Goal: Complete application form: Complete application form

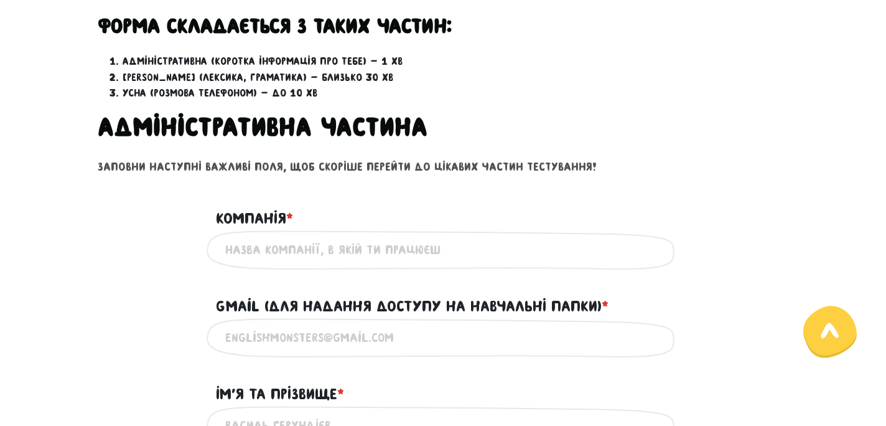
scroll to position [431, 0]
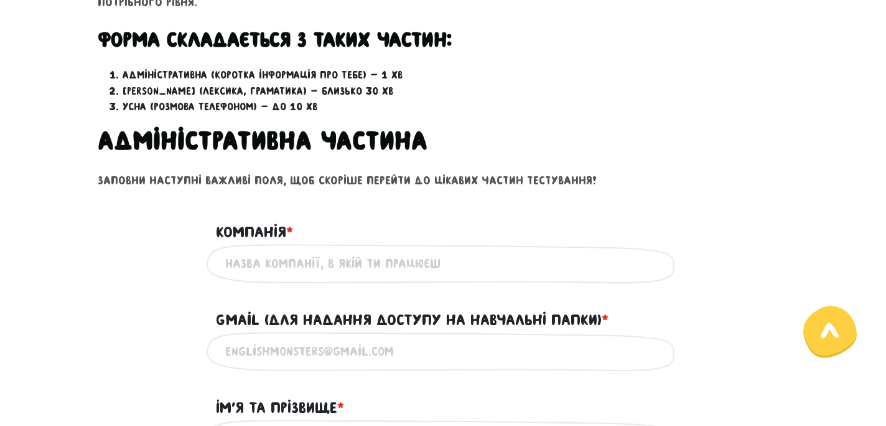
click at [329, 266] on input "Компанія * ?" at bounding box center [443, 264] width 436 height 28
type input "с"
click at [246, 263] on input "SEngineering" at bounding box center [443, 264] width 436 height 28
click at [280, 352] on input "Gmail (для надання доступу на навчальні папки) * ?" at bounding box center [443, 351] width 436 height 28
click at [233, 261] on input "SEngineering" at bounding box center [443, 264] width 436 height 28
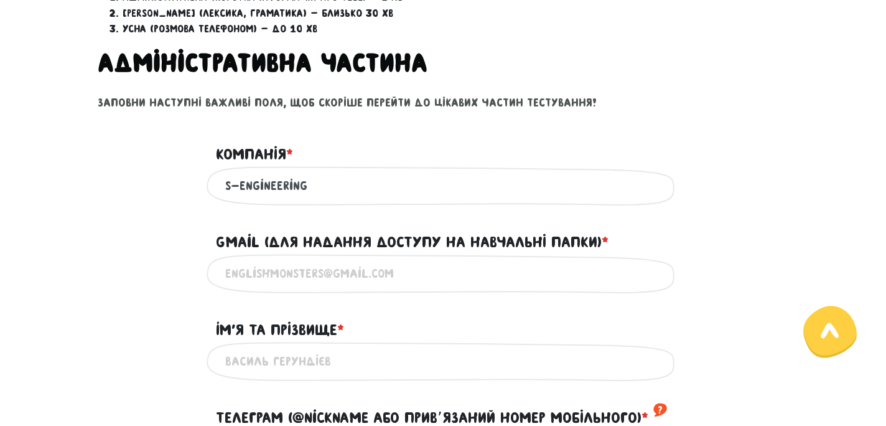
scroll to position [513, 0]
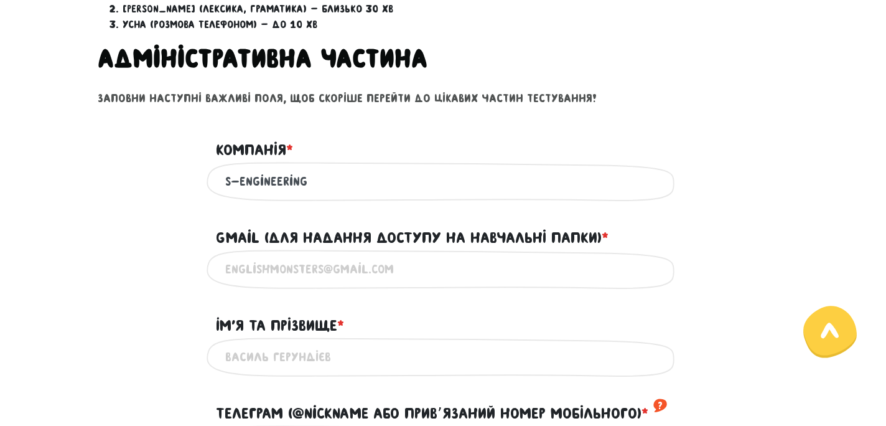
type input "S-Engineering"
click at [291, 273] on input "Gmail (для надання доступу на навчальні папки) * ?" at bounding box center [443, 269] width 436 height 28
type input "[PERSON_NAME][EMAIL_ADDRESS][DOMAIN_NAME]"
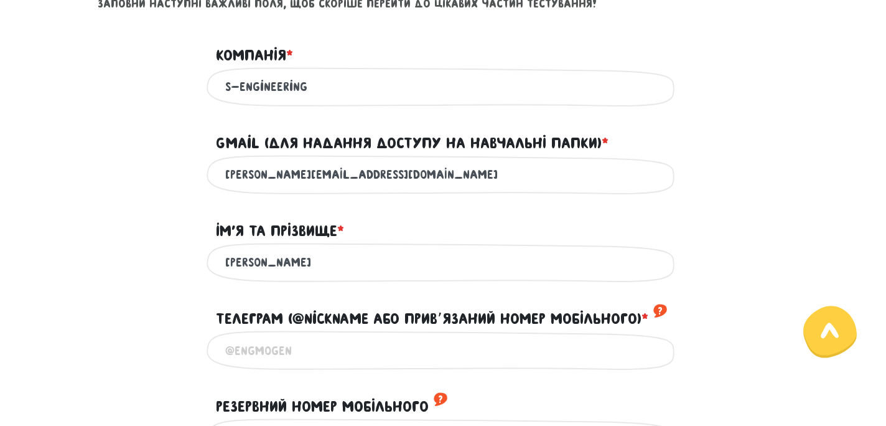
scroll to position [609, 0]
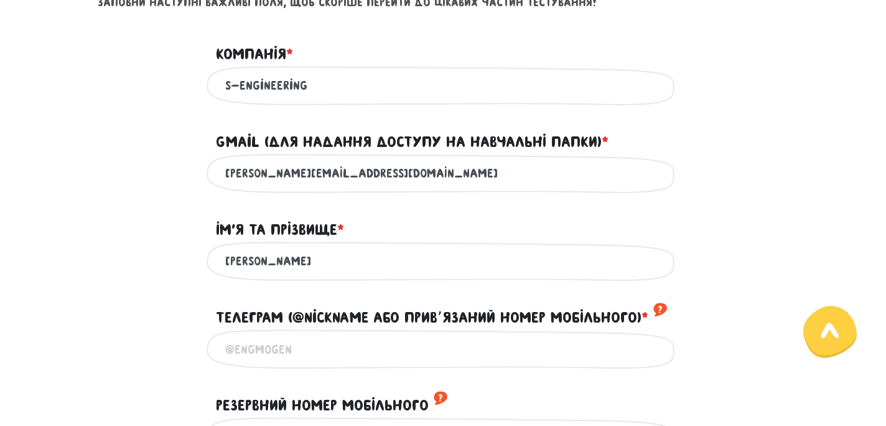
click at [285, 270] on input "[PERSON_NAME]" at bounding box center [443, 261] width 436 height 28
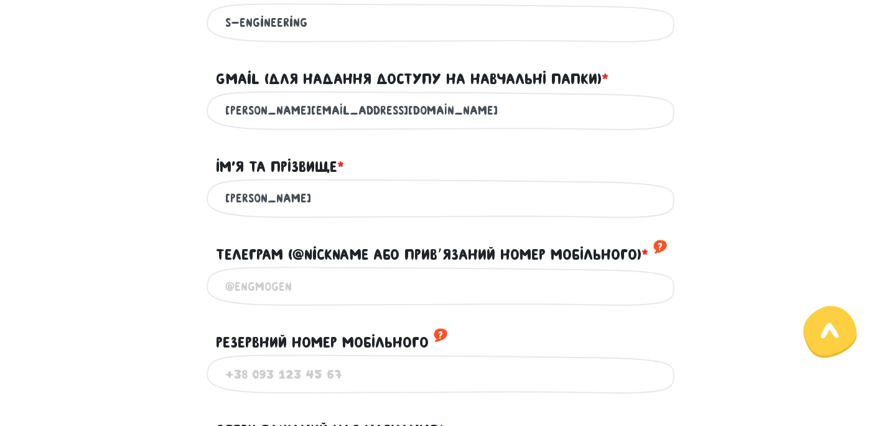
scroll to position [676, 0]
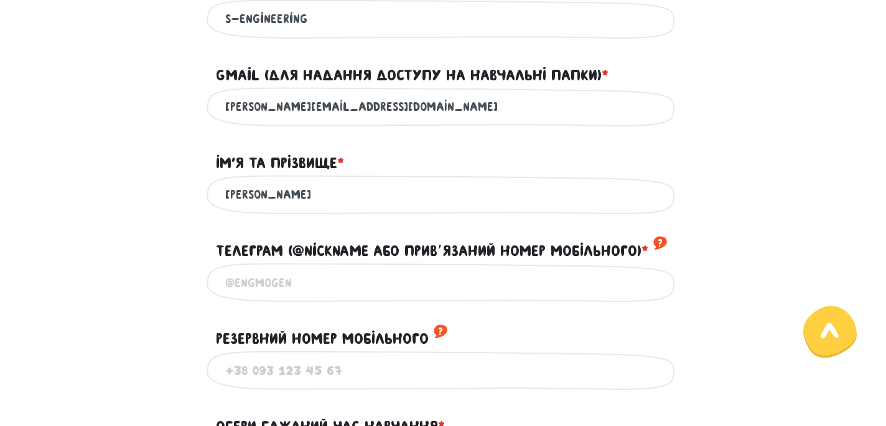
type input "[PERSON_NAME]"
click at [285, 287] on input "Телеграм (@nickname або привʼязаний номер мобільного) * ?" at bounding box center [443, 282] width 436 height 28
type input "[PHONE_NUMBER]"
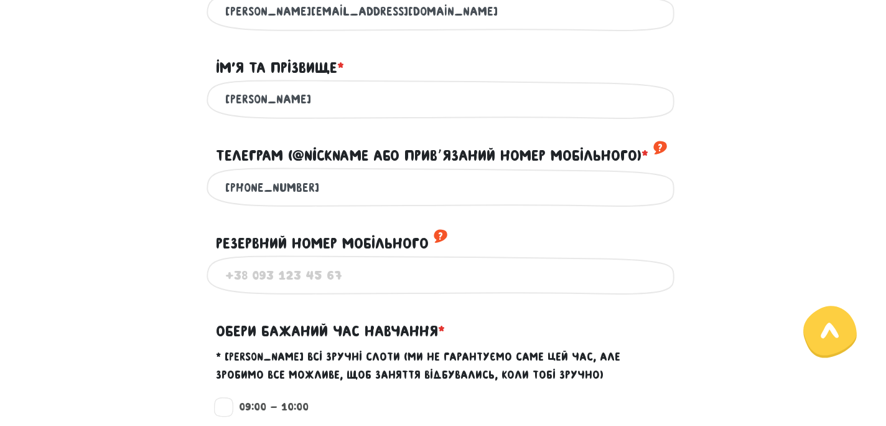
scroll to position [776, 0]
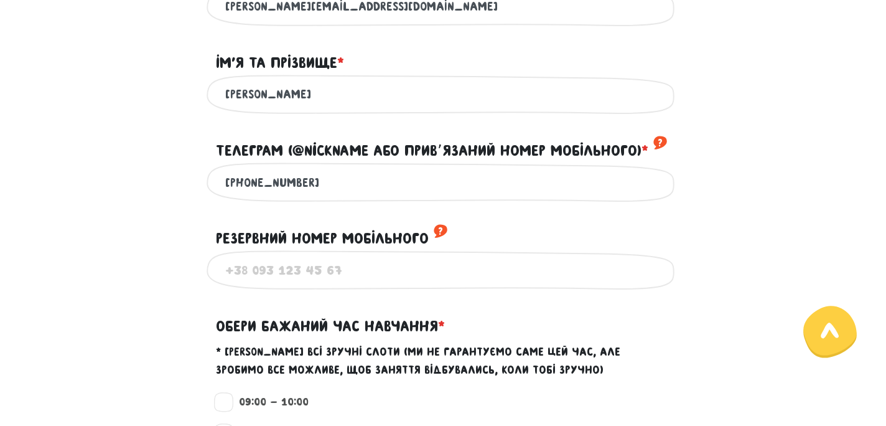
click at [282, 276] on input "Резервний номер мобільного ?" at bounding box center [443, 270] width 436 height 28
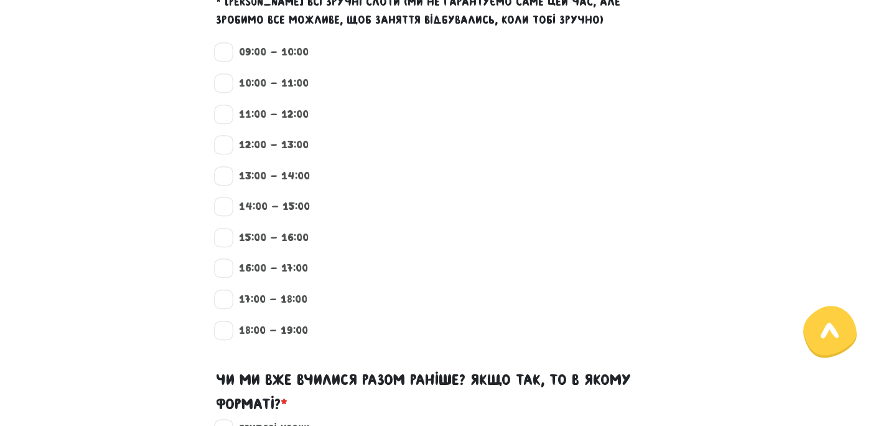
scroll to position [1127, 0]
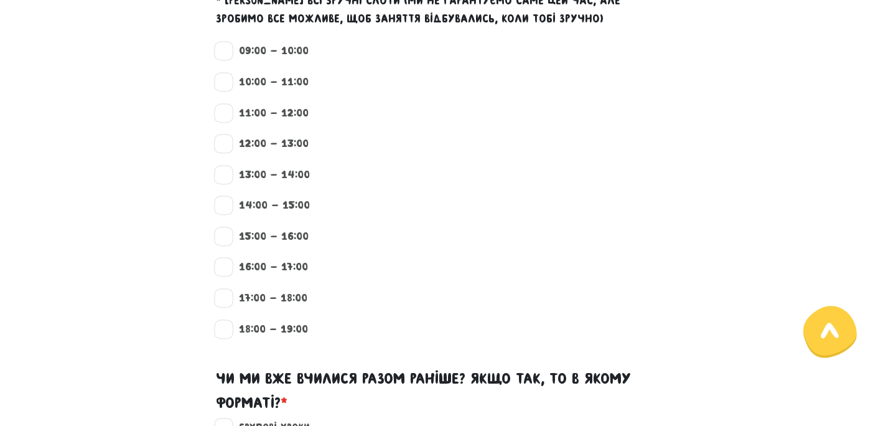
type input "[PHONE_NUMBER]"
click at [228, 57] on label "09:00 - 10:00" at bounding box center [268, 51] width 80 height 16
click at [222, 55] on input "09:00 - 10:00" at bounding box center [224, 49] width 10 height 12
checkbox input "true"
click at [228, 306] on label "17:00 - 18:00" at bounding box center [267, 298] width 79 height 16
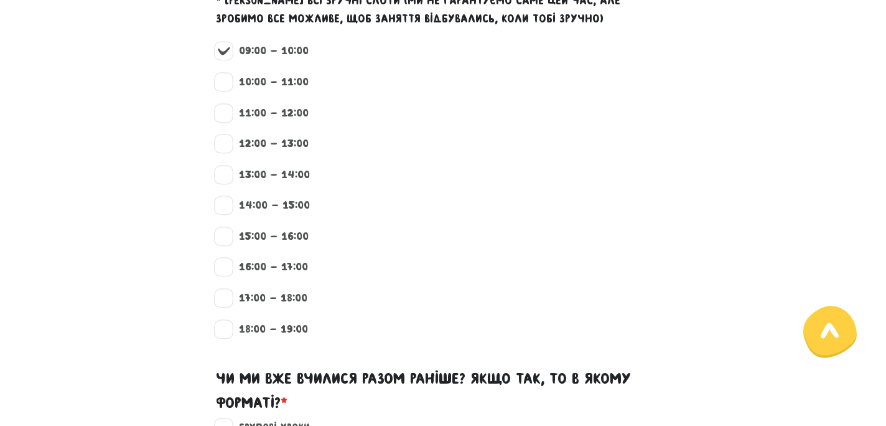
click at [227, 302] on input "17:00 - 18:00" at bounding box center [224, 296] width 10 height 12
checkbox input "true"
click at [228, 337] on label "18:00 - 19:00" at bounding box center [268, 329] width 80 height 16
click at [227, 334] on input "18:00 - 19:00" at bounding box center [224, 327] width 10 height 12
checkbox input "true"
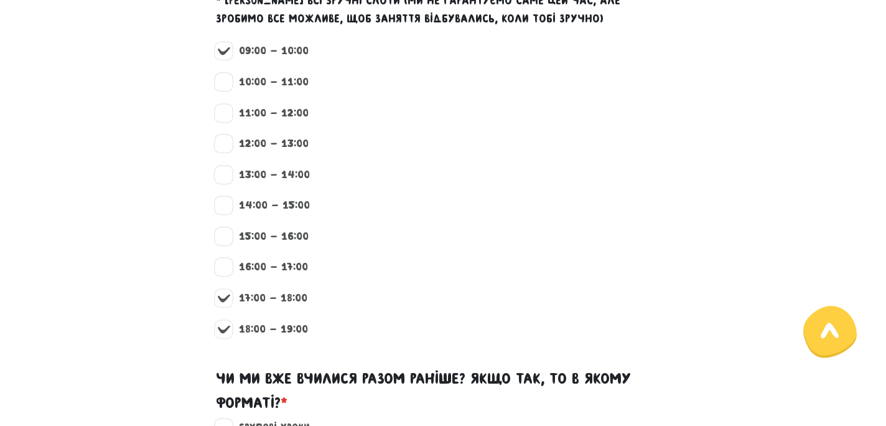
click at [228, 275] on label "16:00 - 17:00" at bounding box center [268, 267] width 80 height 16
click at [223, 271] on input "16:00 - 17:00" at bounding box center [224, 265] width 10 height 12
checkbox input "true"
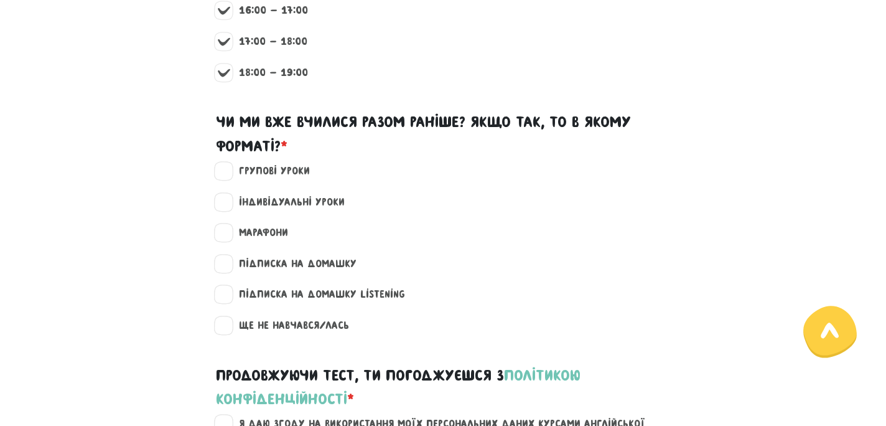
scroll to position [1386, 0]
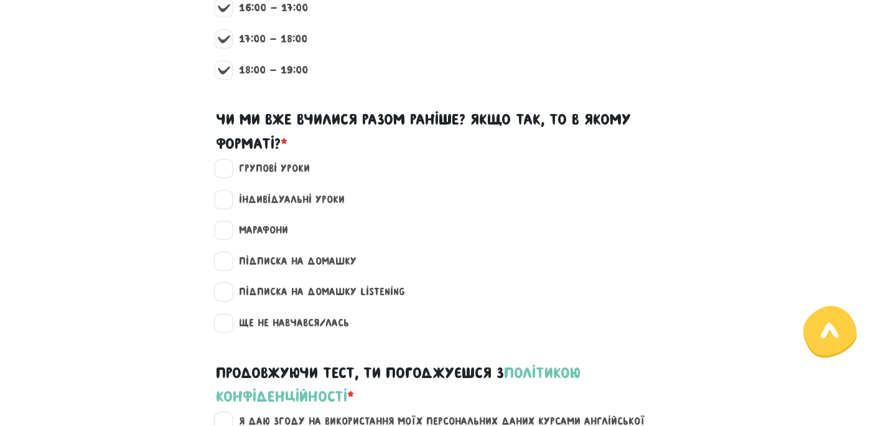
click at [233, 331] on label "Ще не навчався/лась" at bounding box center [288, 323] width 121 height 16
click at [229, 327] on input "Ще не навчався/лась" at bounding box center [224, 321] width 10 height 12
checkbox input "true"
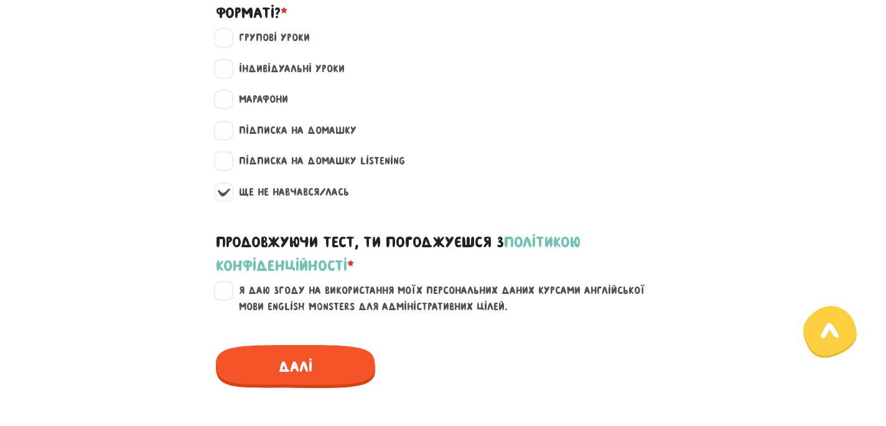
scroll to position [1524, 0]
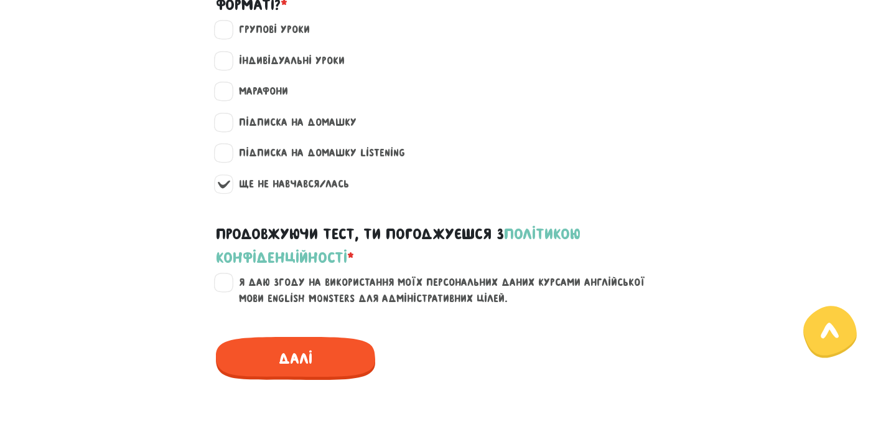
click at [228, 293] on label "Я даю згоду на використання моїх персональних даних курсами англійської мови En…" at bounding box center [450, 290] width 444 height 32
click at [222, 287] on input "Я даю згоду на використання моїх персональних даних курсами англійської мови En…" at bounding box center [224, 280] width 10 height 12
checkbox input "true"
click at [296, 376] on span "Далі" at bounding box center [295, 358] width 159 height 43
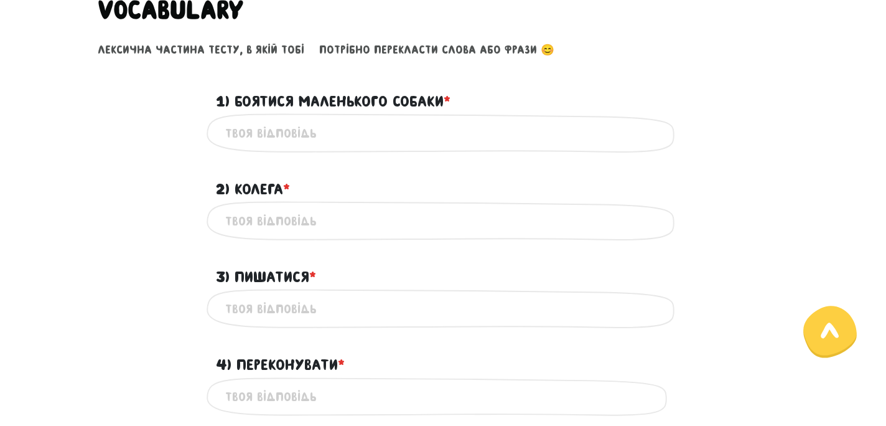
scroll to position [515, 0]
click at [248, 129] on input "1) Боятися маленького собаки * ?" at bounding box center [443, 133] width 436 height 28
type input "b"
type input "be afraid of a small dog"
click at [263, 226] on input "2) Колега * ?" at bounding box center [443, 221] width 436 height 28
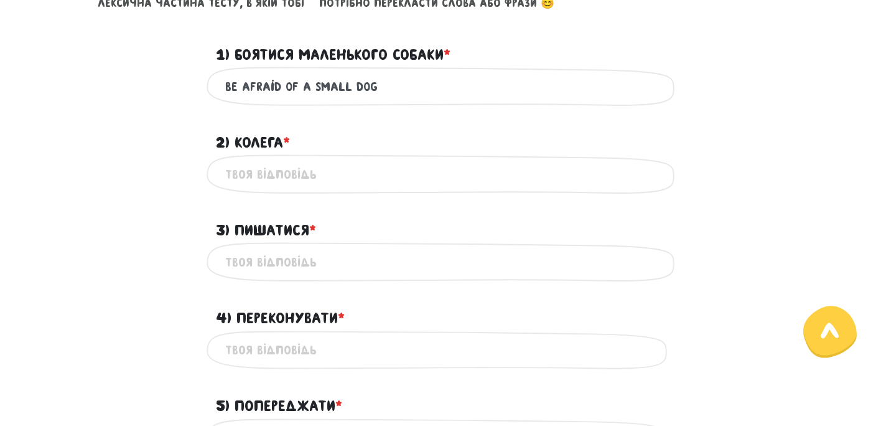
scroll to position [566, 0]
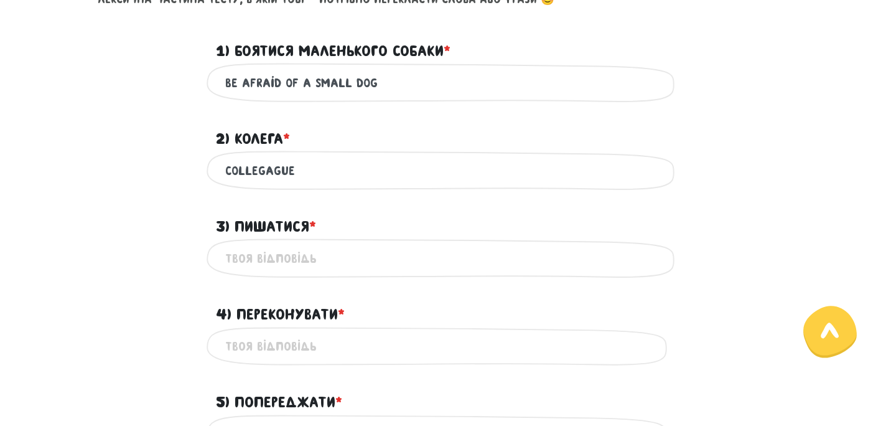
click at [264, 169] on input "collegague" at bounding box center [443, 170] width 436 height 28
type input "colleague"
click at [325, 259] on input "3) Пишатися * ?" at bounding box center [443, 258] width 436 height 28
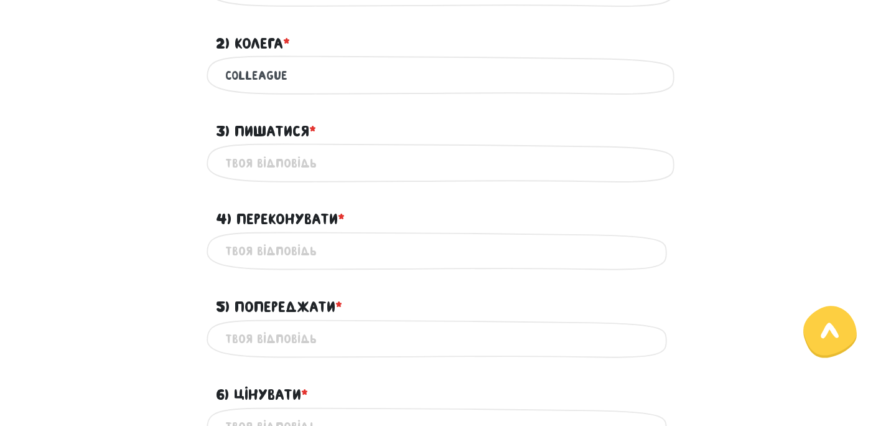
scroll to position [664, 0]
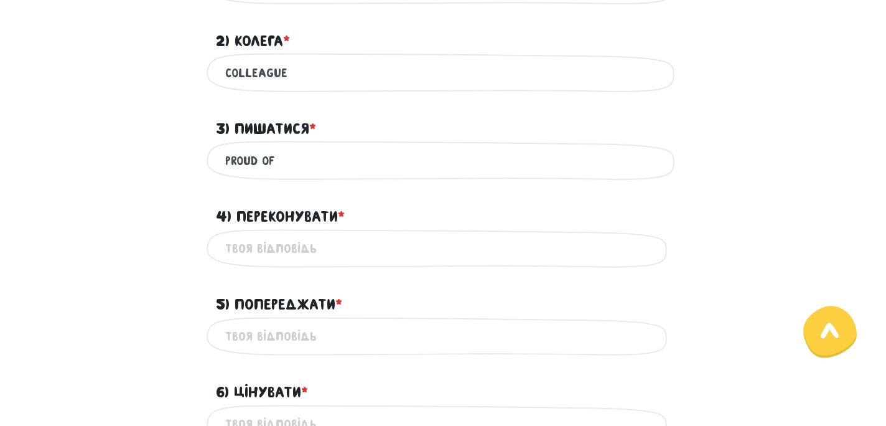
type input "proud of"
click at [290, 245] on input "4) Переконувати * ?" at bounding box center [443, 249] width 436 height 28
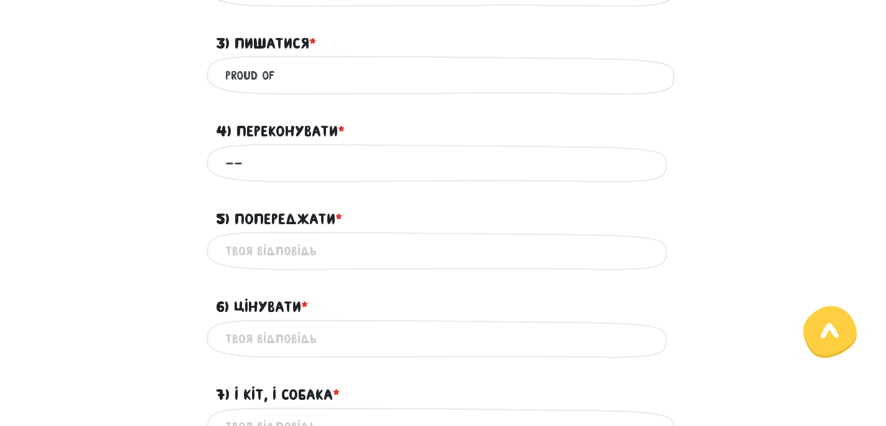
scroll to position [758, 0]
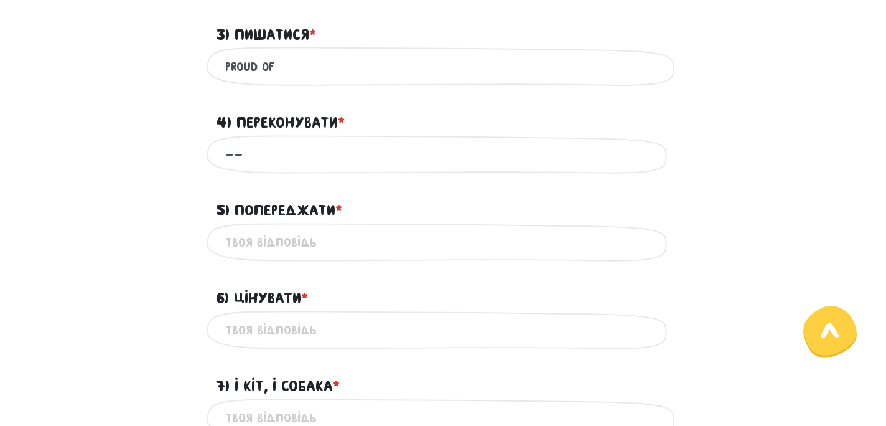
type input "--"
click at [259, 244] on input "5) Попереджати * ?" at bounding box center [443, 242] width 436 height 28
type input "inform"
click at [259, 333] on input "6) Цінувати * ?" at bounding box center [443, 330] width 436 height 28
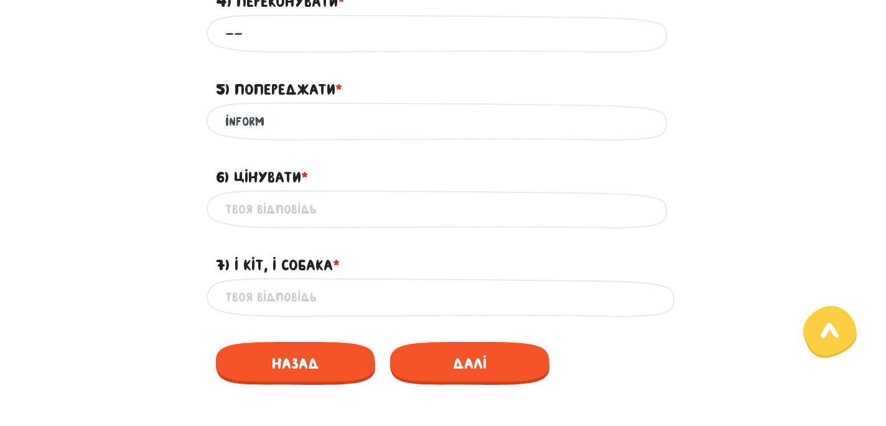
scroll to position [880, 0]
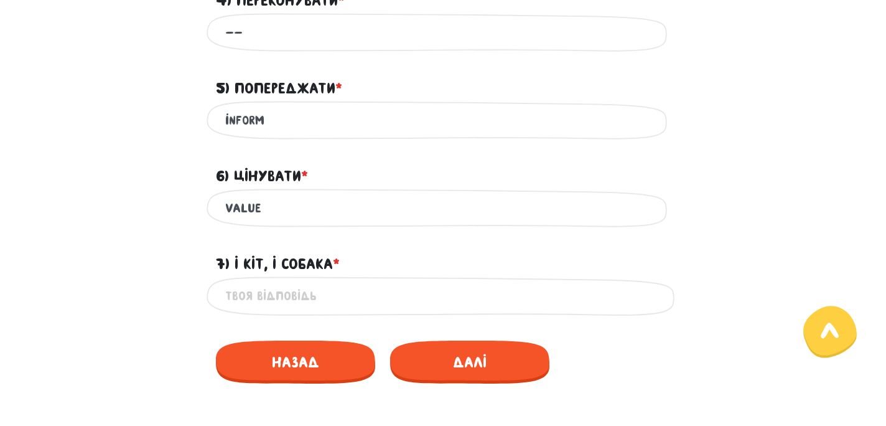
type input "value"
click at [248, 294] on input "7) І кіт, і собака * ?" at bounding box center [443, 296] width 436 height 28
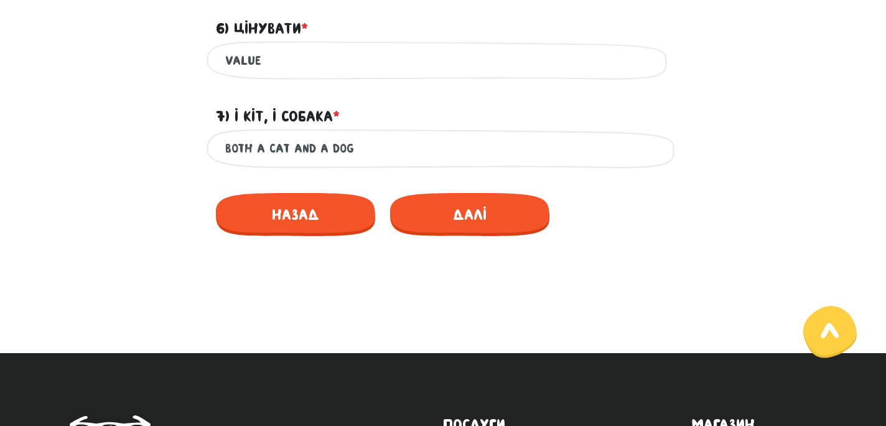
scroll to position [1028, 0]
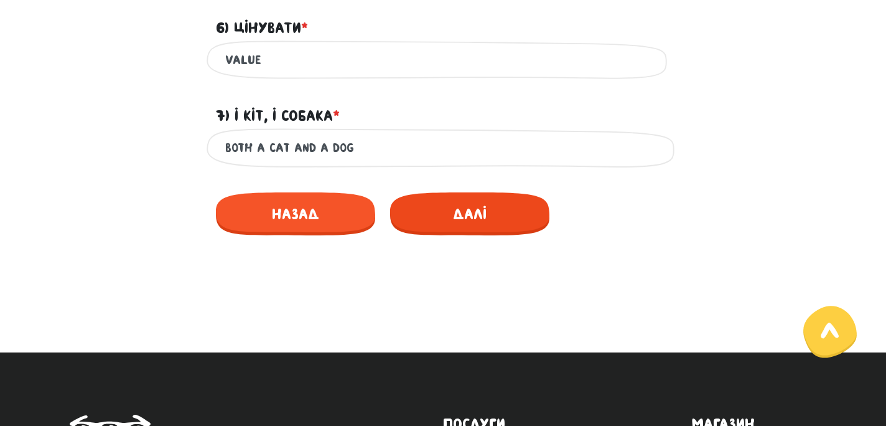
type input "both a cat and a dog"
click at [478, 219] on span "Далі" at bounding box center [469, 213] width 159 height 43
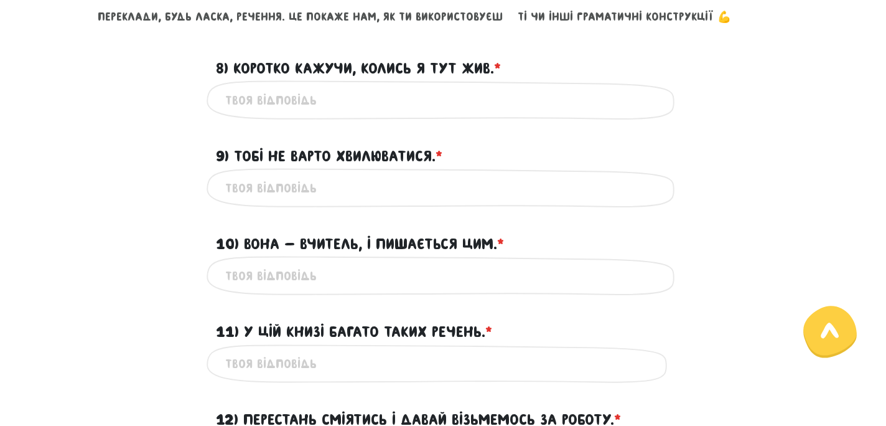
scroll to position [534, 0]
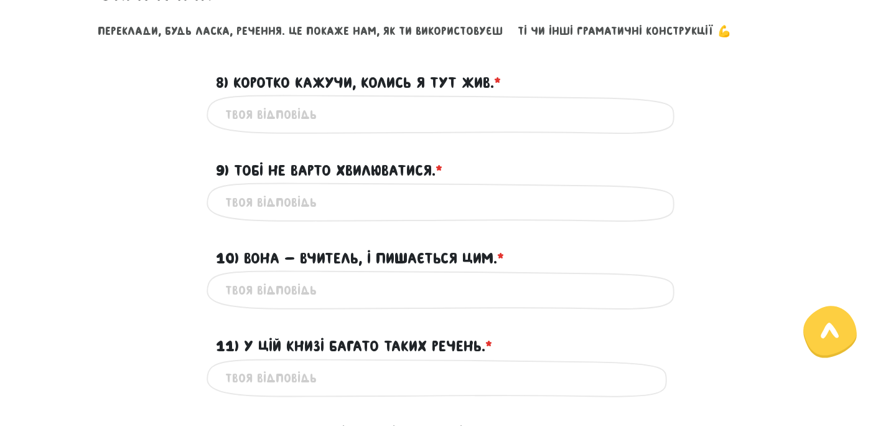
click at [478, 219] on div "Це обов'язкове поле" at bounding box center [443, 201] width 473 height 39
click at [276, 107] on input "8) Коротко кажучи, колись я тут жив. * ?" at bounding box center [443, 114] width 436 height 28
type input "in short i lived here before"
click at [231, 195] on input "9) Тобі не варто хвилюватися. * ?" at bounding box center [443, 202] width 436 height 28
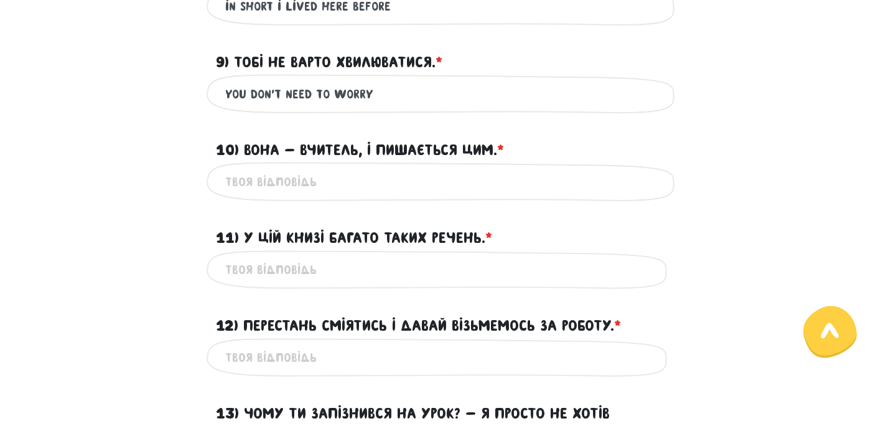
scroll to position [644, 0]
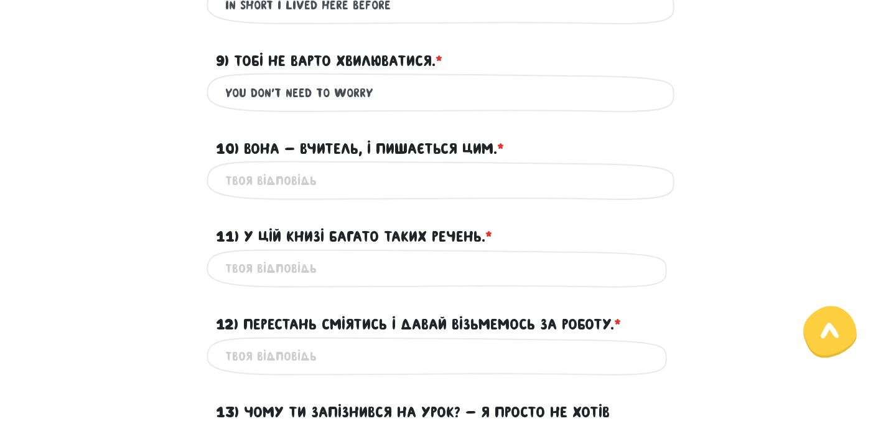
type input "you don````'t need to worry"
click at [266, 174] on input "10) Вона - вчитель, і пишається цим. * ?" at bounding box center [443, 180] width 436 height 28
click at [287, 181] on input "she is a thiche" at bounding box center [443, 180] width 436 height 28
click at [318, 184] on input "she is a tiche" at bounding box center [443, 180] width 436 height 28
click at [326, 184] on input "she is a tiche" at bounding box center [443, 180] width 436 height 28
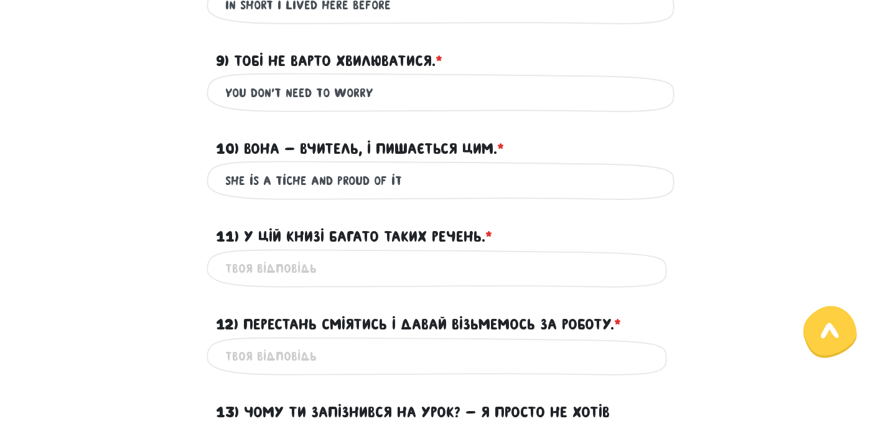
click at [284, 181] on input "she is a tiche and proud of it" at bounding box center [443, 180] width 436 height 28
click at [314, 180] on input "she is a teache and proud of it" at bounding box center [443, 180] width 436 height 28
click at [348, 183] on input "she is a teacher and proud of it" at bounding box center [443, 180] width 436 height 28
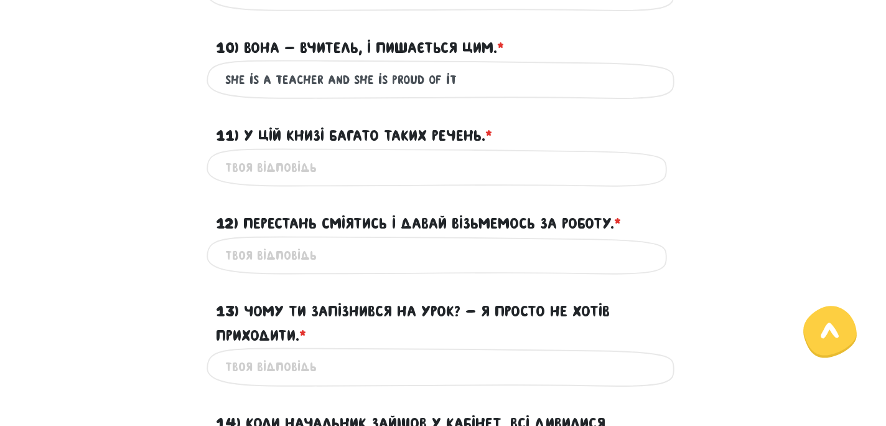
scroll to position [750, 0]
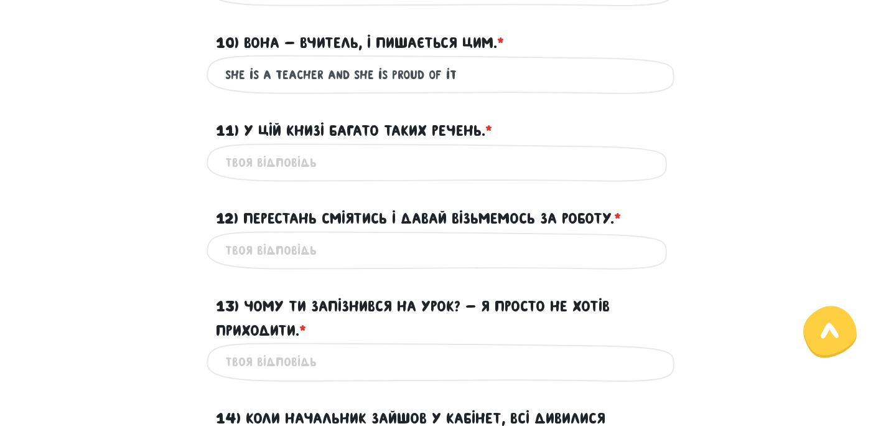
type input "she is a teacher and she is proud of it"
click at [273, 162] on input "11) У цій книзі багато таких речень. * ?" at bounding box center [443, 163] width 436 height 28
click at [263, 162] on input "in this book to meny these sentonsis" at bounding box center [443, 163] width 436 height 28
click at [326, 163] on input "There are book to meny these sentonsis" at bounding box center [443, 163] width 436 height 28
click at [299, 161] on input "There are meny these sentonsis" at bounding box center [443, 163] width 436 height 28
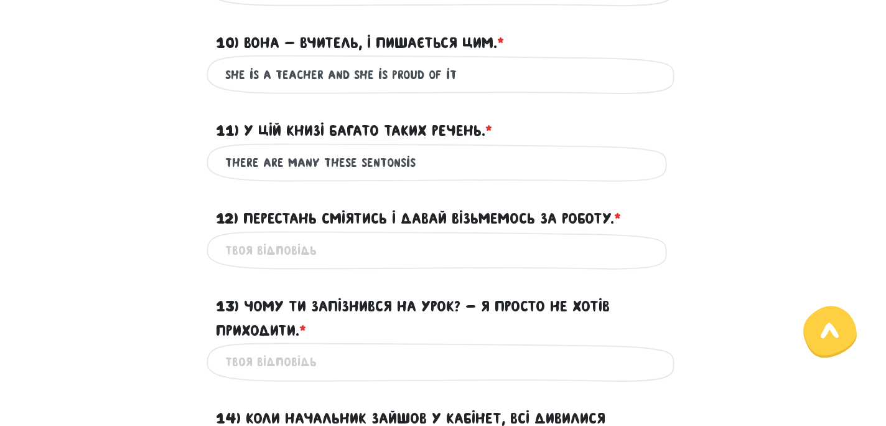
click at [388, 159] on input "There are many these sentonsis" at bounding box center [443, 163] width 436 height 28
click at [400, 163] on input "There are many these sentensis" at bounding box center [443, 163] width 436 height 28
click at [353, 162] on input "There are many these sentences" at bounding box center [443, 163] width 436 height 28
click at [430, 165] on input "There are many such sentences" at bounding box center [443, 163] width 436 height 28
type input "There are many such sentences in this book"
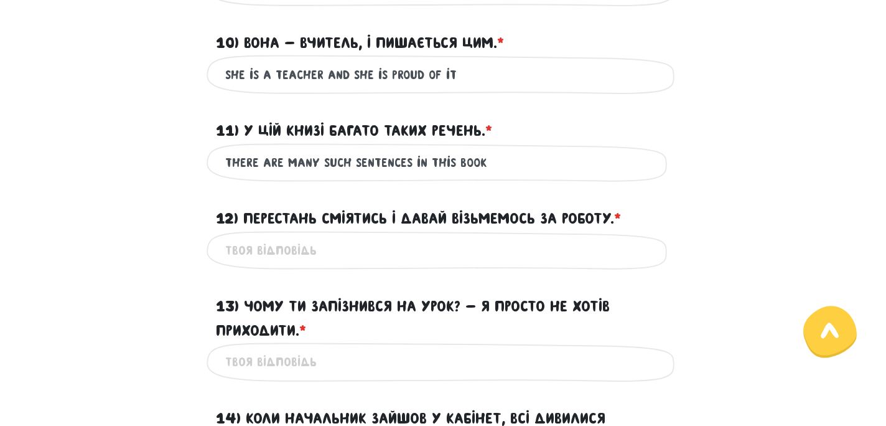
click at [408, 213] on label "12) Перестань сміятись і давай візьмемось за роботу. * ?" at bounding box center [418, 219] width 405 height 24
click at [408, 236] on input "12) Перестань сміятись і давай візьмемось за роботу. * ?" at bounding box center [443, 250] width 436 height 28
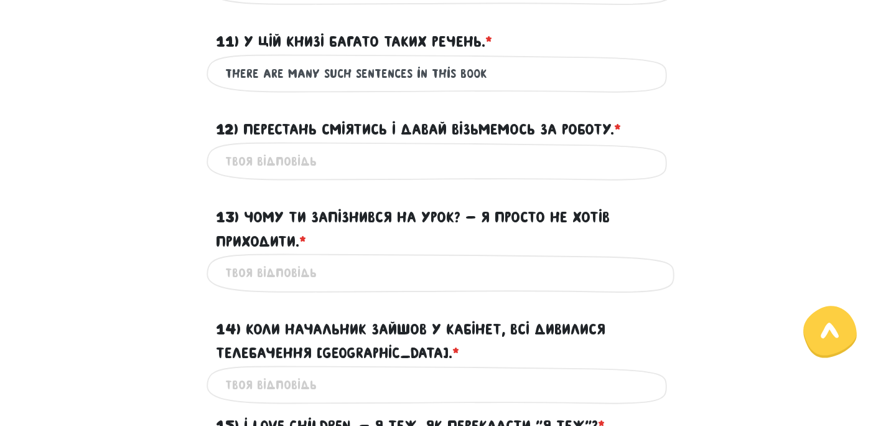
scroll to position [851, 0]
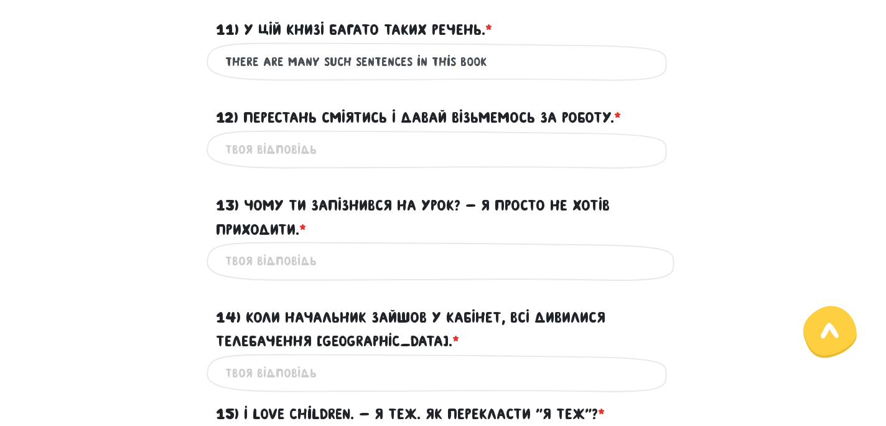
click at [303, 145] on input "12) Перестань сміятись і давай візьмемось за роботу. * ?" at bounding box center [443, 150] width 436 height 28
type input "stop smiling and let's start working"
click at [263, 266] on input "13) Чому ти запізнився на урок? - Я просто не хотів приходити. * ?" at bounding box center [443, 261] width 436 height 28
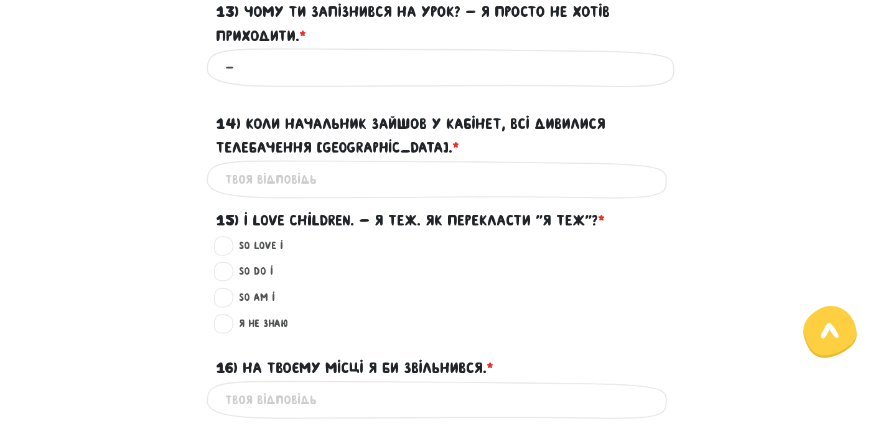
scroll to position [1045, 0]
type input "-"
click at [347, 187] on input "14) Коли начальник зайшов у кабінет, всі дивилися Телебачення [GEOGRAPHIC_DATA]…" at bounding box center [443, 179] width 436 height 28
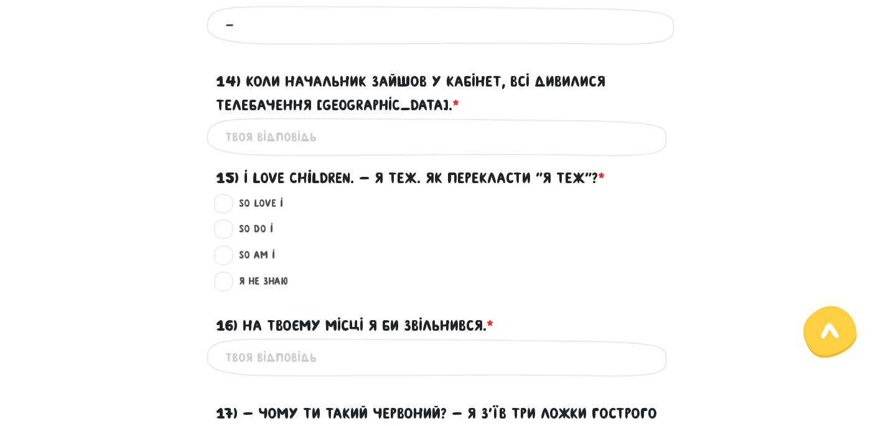
scroll to position [1082, 0]
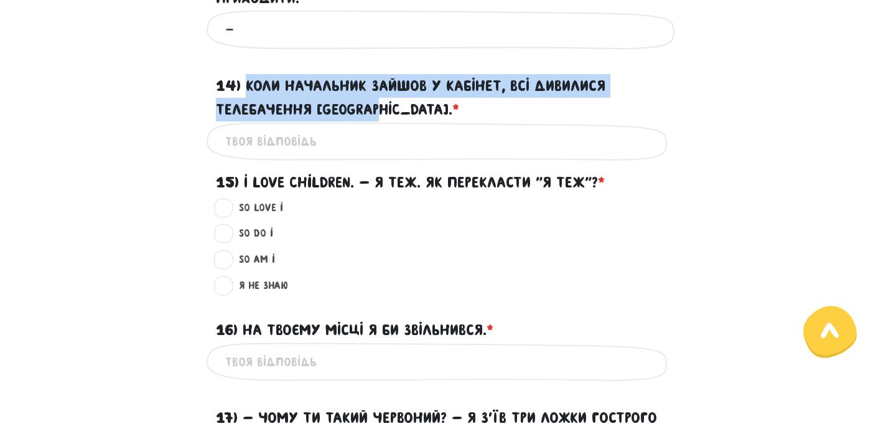
drag, startPoint x: 377, startPoint y: 110, endPoint x: 248, endPoint y: 85, distance: 131.9
click at [248, 85] on label "14) Коли начальник зайшов у кабінет, всі дивилися Телебачення [GEOGRAPHIC_DATA]…" at bounding box center [443, 98] width 454 height 48
copy label "Коли начальник зайшов у кабінет, всі дивилися Телебачення [GEOGRAPHIC_DATA]."
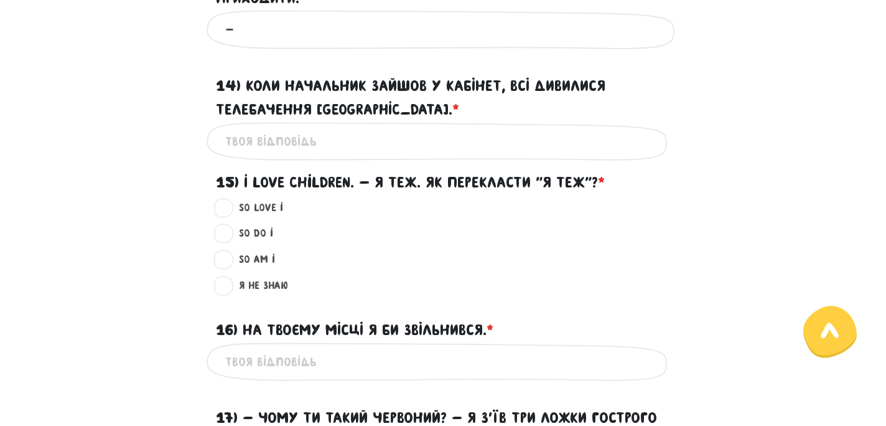
click at [336, 138] on input "14) Коли начальник зайшов у кабінет, всі дивилися Телебачення [GEOGRAPHIC_DATA]…" at bounding box center [443, 142] width 436 height 28
paste input "When the boss came into the office, everyone was watching Toronto TV"
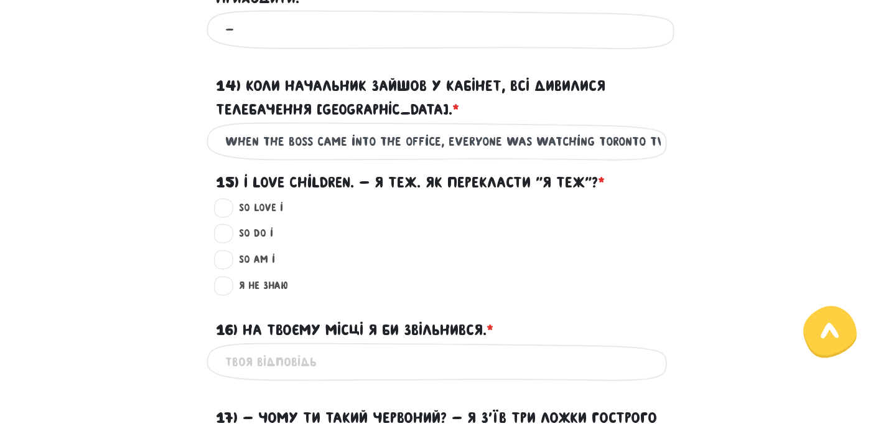
click at [371, 142] on input "When the boss came into the office, everyone was watching Toronto TV" at bounding box center [443, 142] width 436 height 28
click at [530, 143] on input "When the boss came in the office, everyone was watching Toronto TV" at bounding box center [443, 142] width 436 height 28
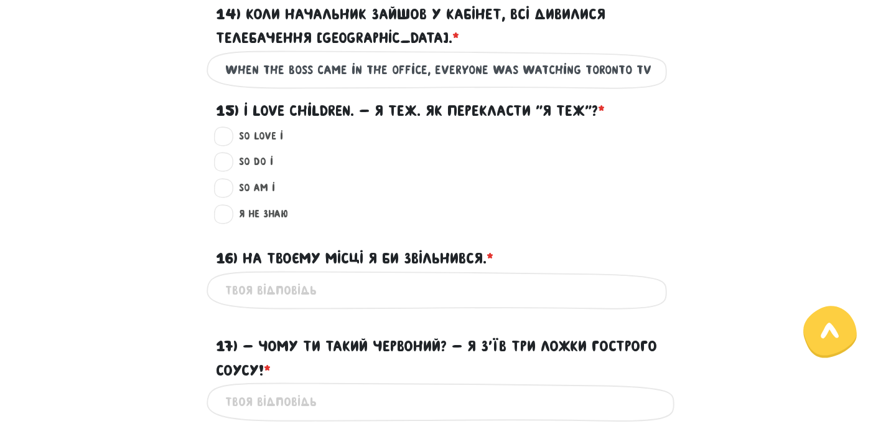
scroll to position [1161, 0]
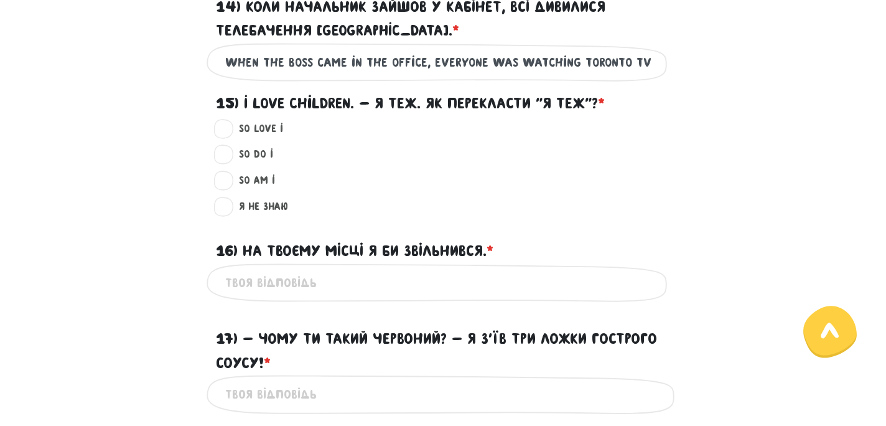
type input "When the boss came in the office, everyone was watching Toronto TV"
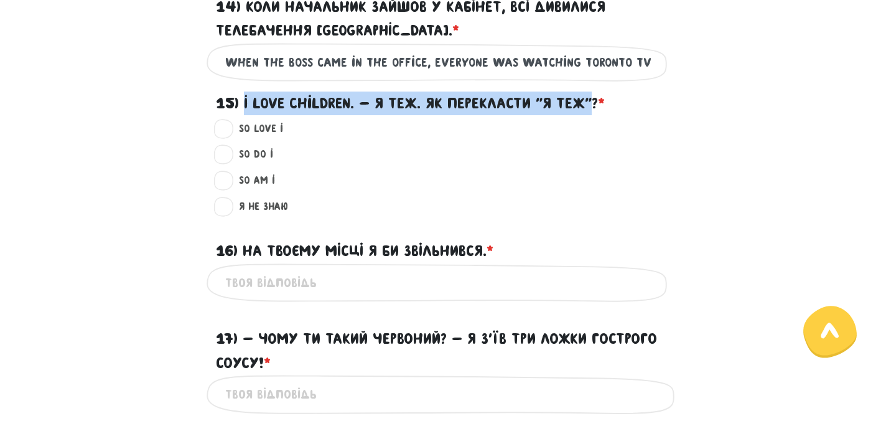
drag, startPoint x: 244, startPoint y: 101, endPoint x: 596, endPoint y: 113, distance: 352.4
click at [596, 113] on label "15) I love children. - Я теж. Як перекласти "Я теж"? *" at bounding box center [410, 103] width 389 height 24
copy label "I love children. - Я теж. Як перекласти "Я теж""
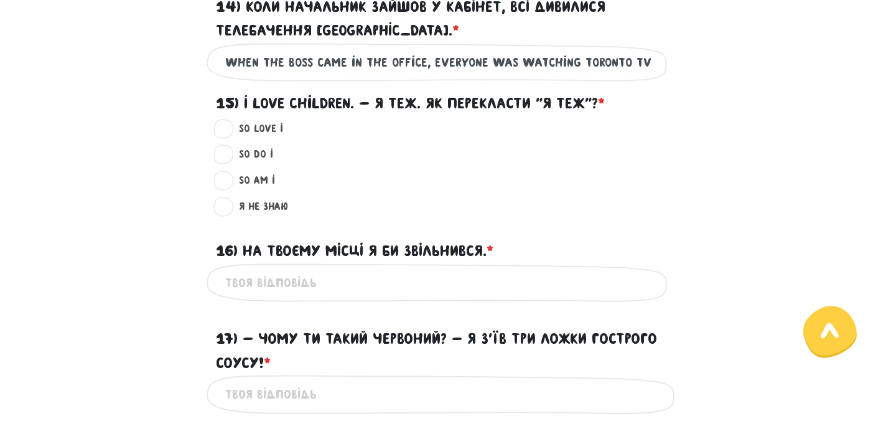
click at [521, 183] on div "So am I ? Обери варіант відповіді" at bounding box center [450, 180] width 463 height 16
click at [228, 209] on label "Я не знаю ?" at bounding box center [258, 206] width 60 height 16
click at [227, 209] on input "Я не знаю ?" at bounding box center [224, 204] width 10 height 12
radio input "true"
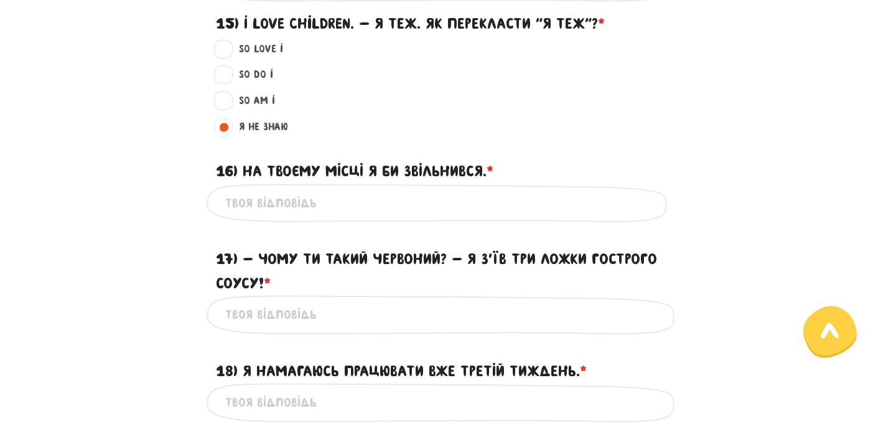
scroll to position [1239, 0]
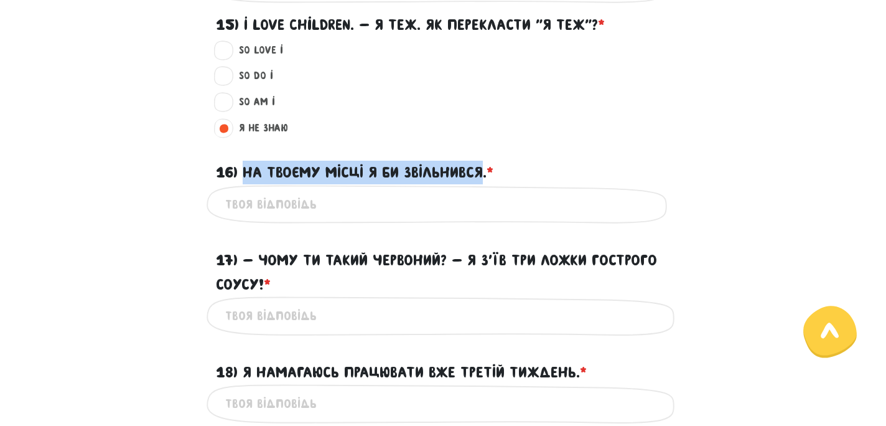
drag, startPoint x: 245, startPoint y: 171, endPoint x: 483, endPoint y: 165, distance: 239.0
click at [483, 165] on label "16) На твоєму місці я би звільнився. * ?" at bounding box center [355, 173] width 278 height 24
copy label "На твоєму місці я би звільнився"
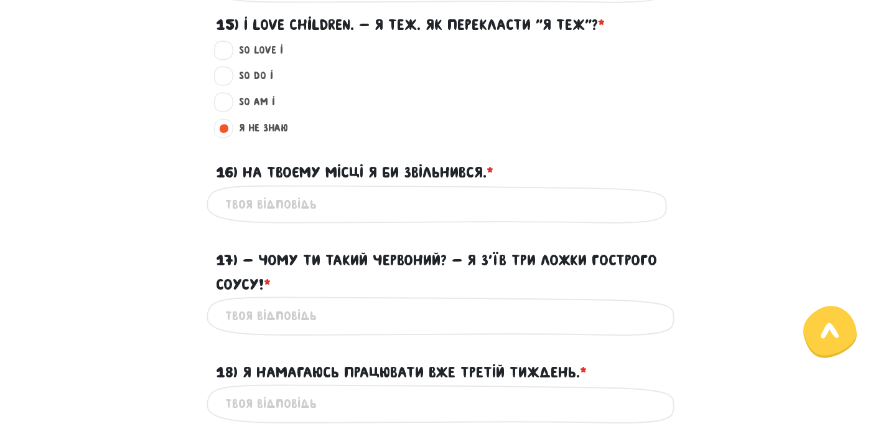
click at [314, 209] on input "16) На твоєму місці я би звільнився. * ?" at bounding box center [443, 204] width 436 height 28
paste input "If I were you, I would leave"
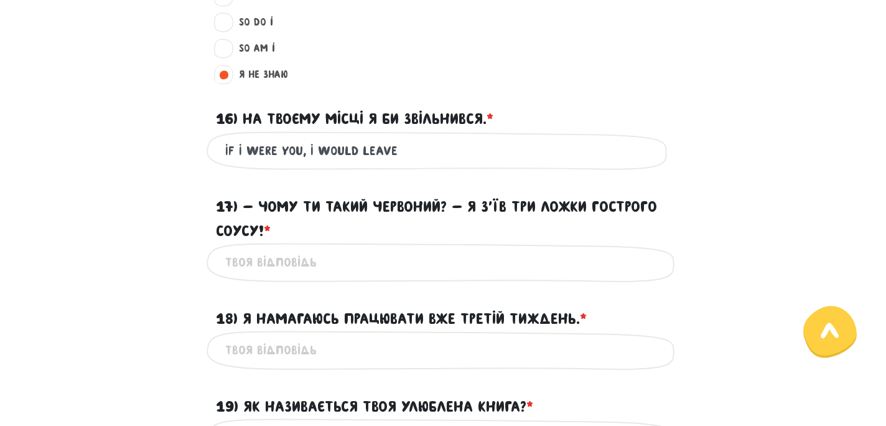
scroll to position [1294, 0]
type input "If I were you, I would leave"
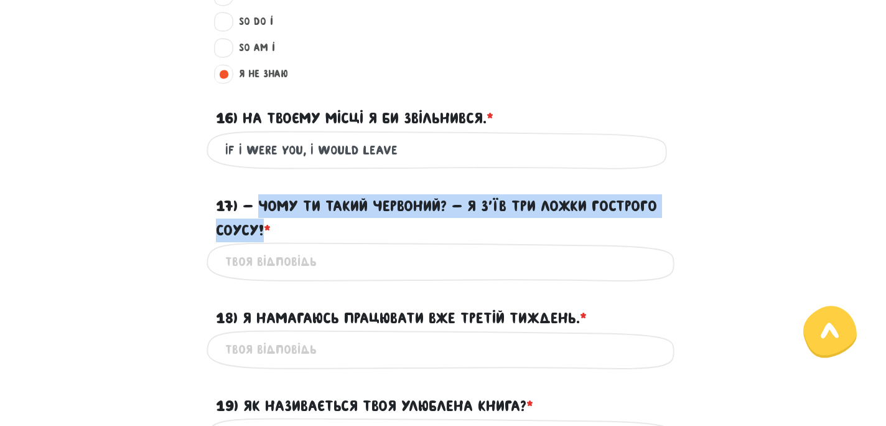
drag, startPoint x: 262, startPoint y: 203, endPoint x: 266, endPoint y: 225, distance: 22.2
click at [266, 225] on label "17) - Чому ти такий червоний? - Я з’їв три ложки гострого соусу! * ?" at bounding box center [443, 218] width 454 height 48
copy label "Чому ти такий червоний? - Я з’їв три ложки гострого соусу!"
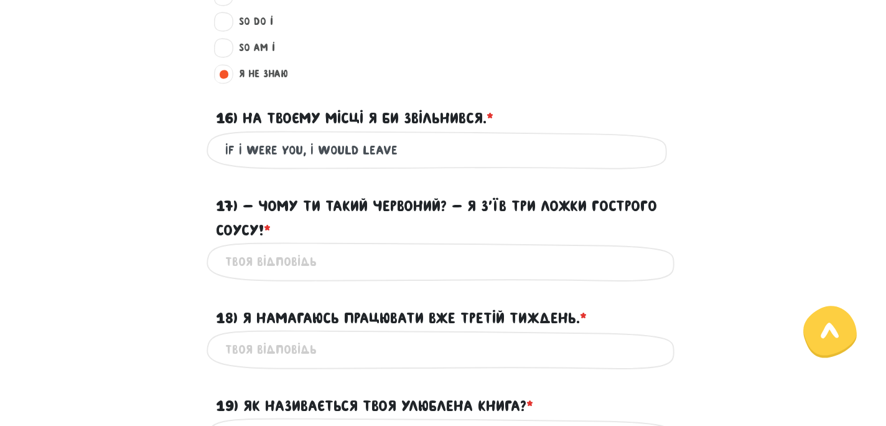
click at [331, 261] on input "17) - Чому ти такий червоний? - Я з’їв три ложки гострого соусу! * ?" at bounding box center [443, 262] width 436 height 28
paste input "Why are you so red? — I ate three spoons of hot sauce"
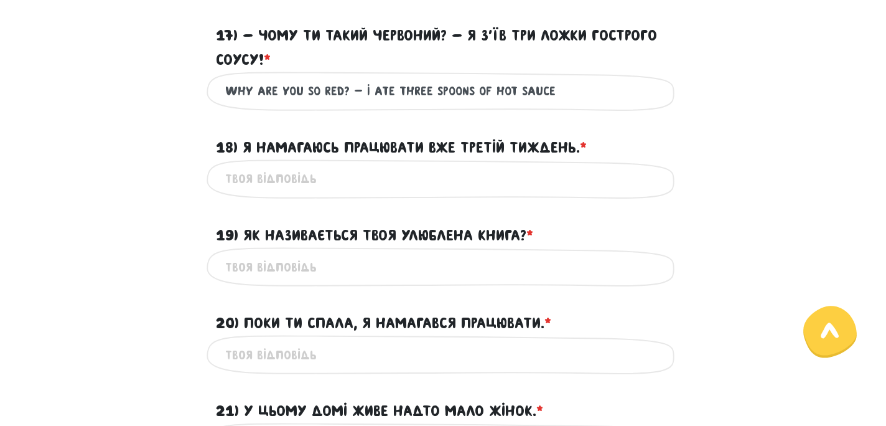
scroll to position [1468, 0]
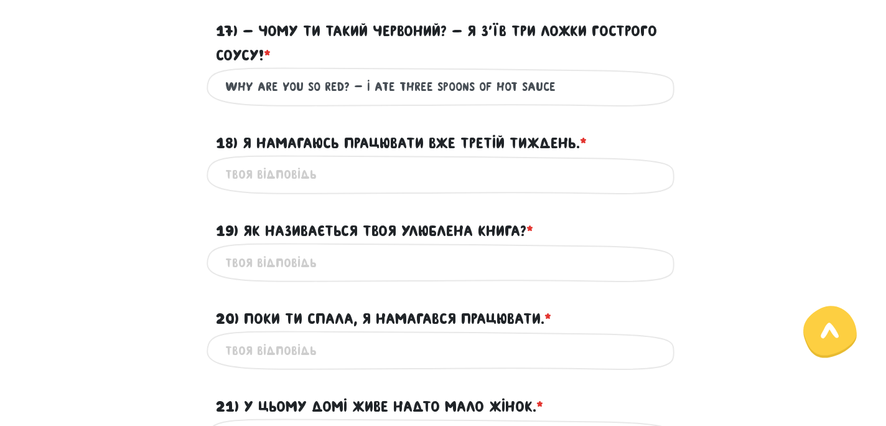
type input "Why are you so red? — I ate three spoons of hot sauce"
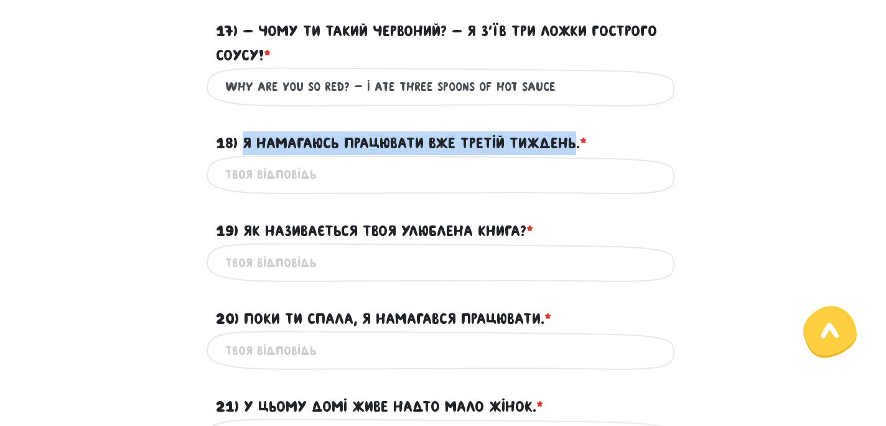
drag, startPoint x: 245, startPoint y: 140, endPoint x: 575, endPoint y: 148, distance: 329.9
click at [575, 148] on label "18) Я намагаюсь працювати вже третій тиждень. * ?" at bounding box center [401, 143] width 371 height 24
copy label "Я намагаюсь працювати вже третій тиждень"
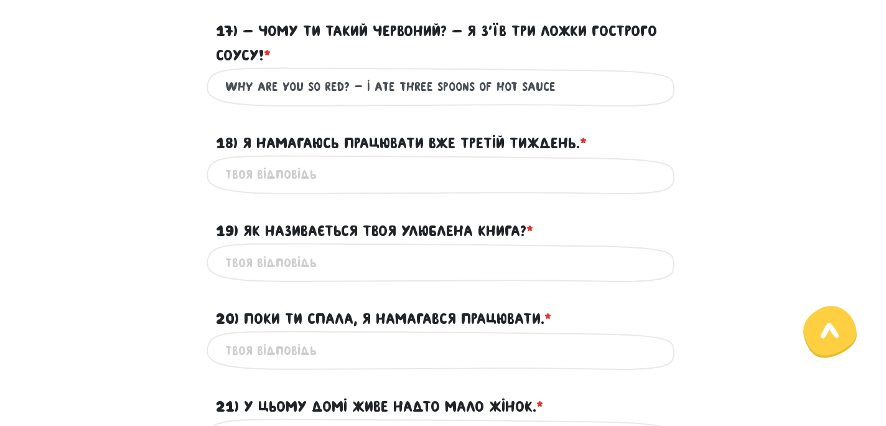
click at [265, 177] on input "18) Я намагаюсь працювати вже третій тиждень. * ?" at bounding box center [443, 175] width 436 height 28
type input "--"
click at [264, 266] on input "19) Як називається твоя улюблена книга? * ?" at bounding box center [443, 262] width 436 height 28
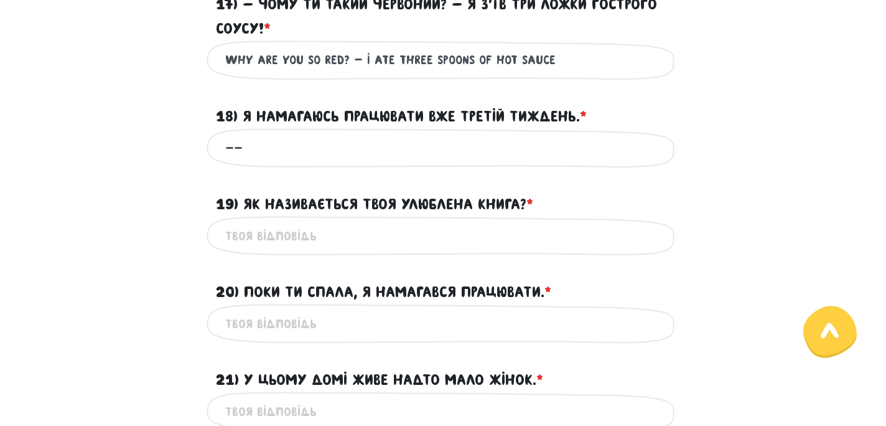
scroll to position [1496, 0]
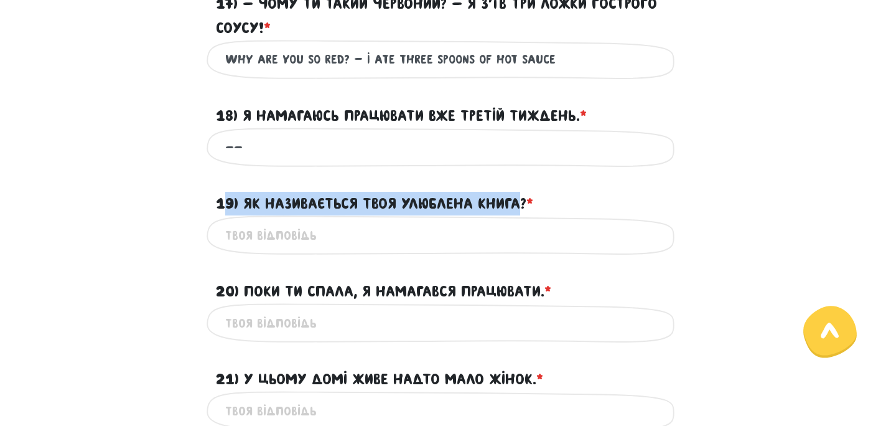
drag, startPoint x: 521, startPoint y: 202, endPoint x: 222, endPoint y: 211, distance: 299.4
click at [222, 211] on label "19) Як називається твоя улюблена книга? * ?" at bounding box center [374, 204] width 317 height 24
click at [259, 205] on label "19) Як називається твоя улюблена книга? * ?" at bounding box center [374, 204] width 317 height 24
click at [259, 221] on input "19) Як називається твоя улюблена книга? * ?" at bounding box center [443, 235] width 436 height 28
drag, startPoint x: 245, startPoint y: 203, endPoint x: 524, endPoint y: 201, distance: 278.8
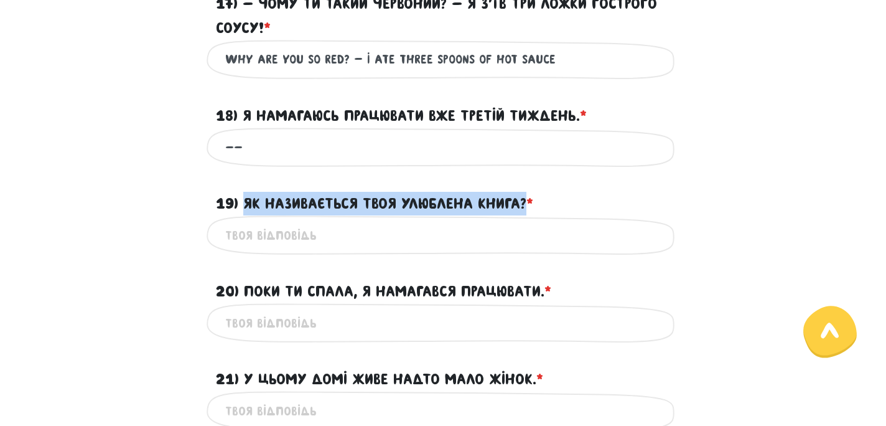
click at [524, 201] on label "19) Як називається твоя улюблена книга? * ?" at bounding box center [374, 204] width 317 height 24
copy label "Як називається твоя улюблена книга?"
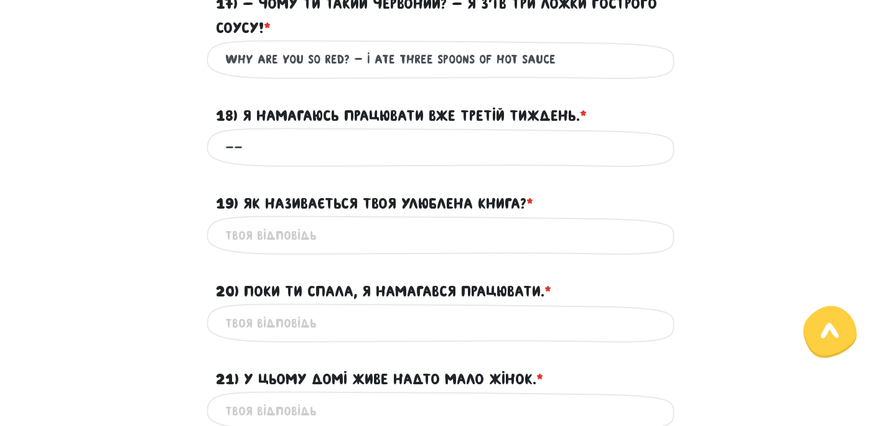
click at [302, 240] on input "19) Як називається твоя улюблена книга? * ?" at bounding box center [443, 235] width 436 height 28
paste input "What is your favourite book?"
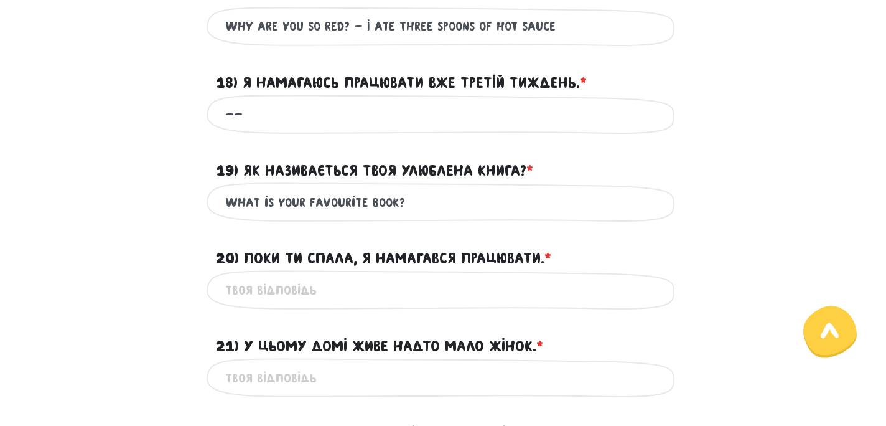
scroll to position [1536, 0]
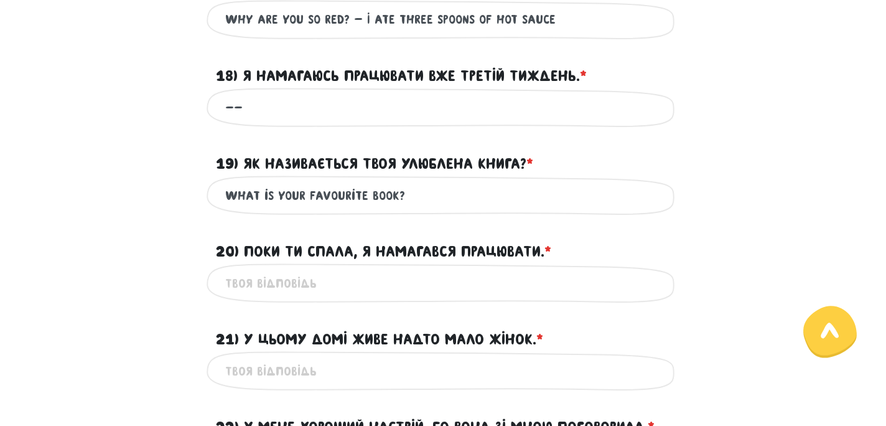
type input "What is your favourite book?"
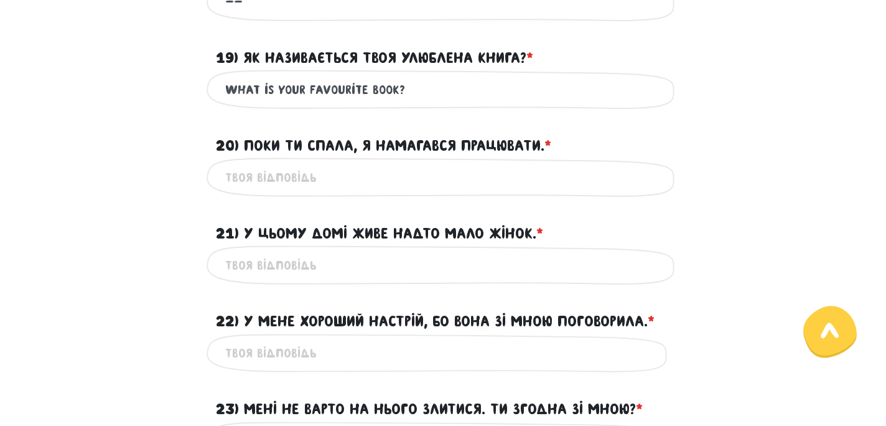
scroll to position [1643, 0]
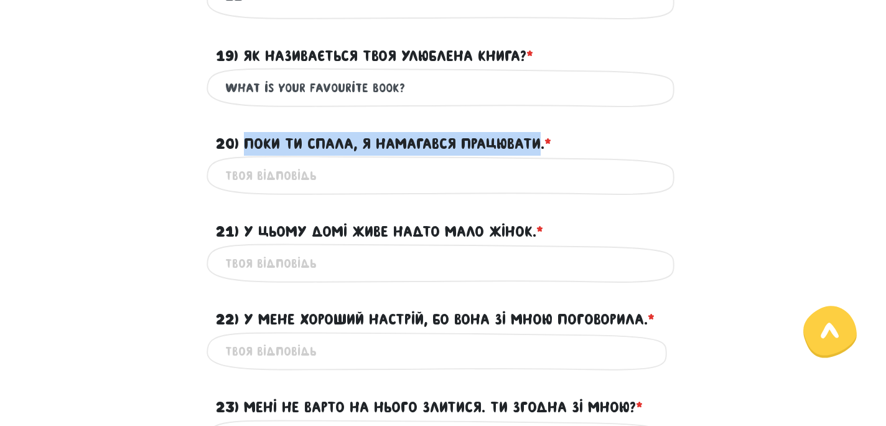
drag, startPoint x: 247, startPoint y: 141, endPoint x: 541, endPoint y: 144, distance: 294.3
click at [541, 144] on label "20) Поки ти спала, я намагався працювати. * ?" at bounding box center [383, 144] width 335 height 24
copy label "Поки ти спала, я намагався працювати"
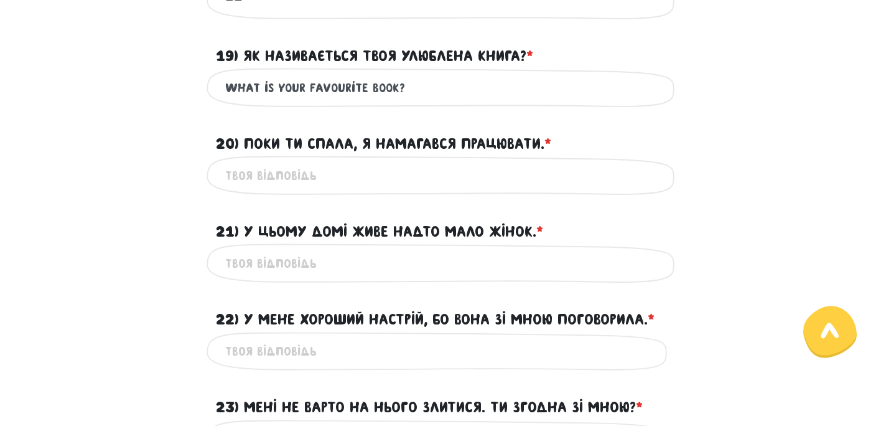
click at [344, 256] on input "21) У цьому домі живе надто мало жінок. * ?" at bounding box center [443, 263] width 436 height 28
click at [341, 172] on input "20) Поки ти спала, я намагався працювати. * ?" at bounding box center [443, 175] width 436 height 28
paste input "While you were sleeping, I was trying to work"
type input "While you were sleeping, I was trying to work"
click at [323, 272] on input "21) У цьому домі живе надто мало жінок. * ?" at bounding box center [443, 263] width 436 height 28
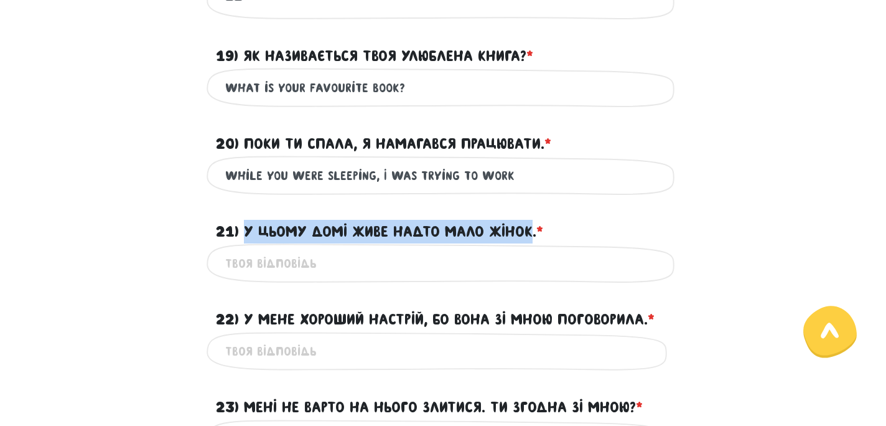
drag, startPoint x: 246, startPoint y: 230, endPoint x: 534, endPoint y: 235, distance: 288.7
click at [534, 235] on label "21) У цьому домі живе надто мало жінок. * ?" at bounding box center [379, 232] width 327 height 24
copy label "У цьому домі живе надто мало жінок"
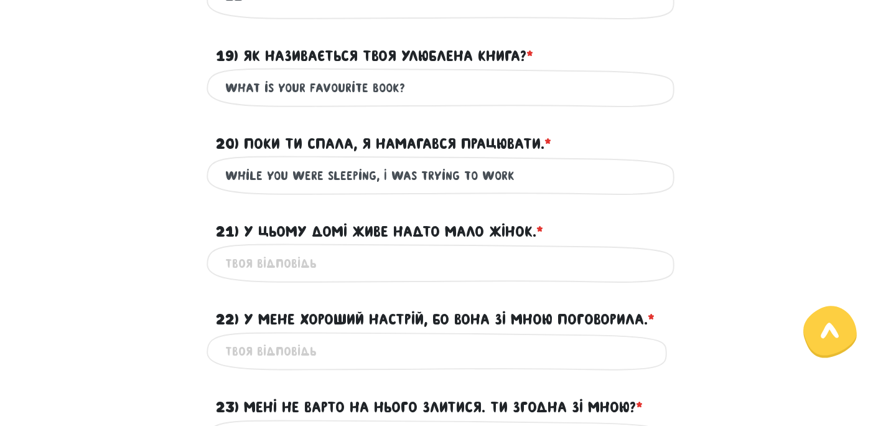
click at [298, 264] on input "21) У цьому домі живе надто мало жінок. * ?" at bounding box center [443, 263] width 436 height 28
paste input "Not many women live in this house."
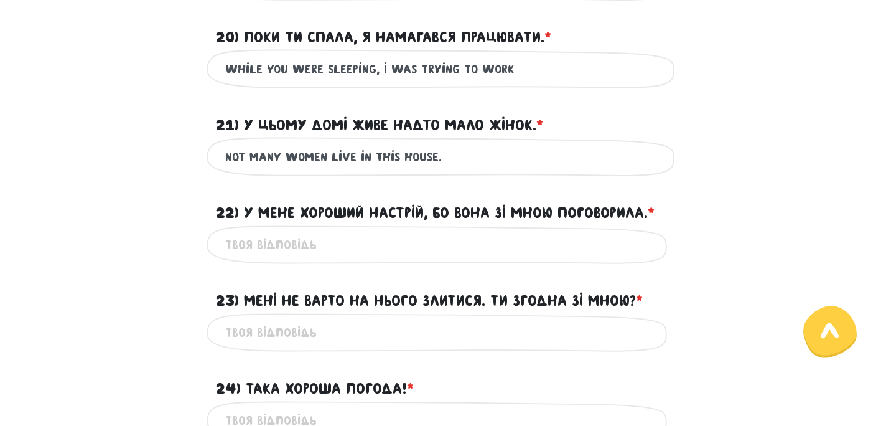
scroll to position [1754, 0]
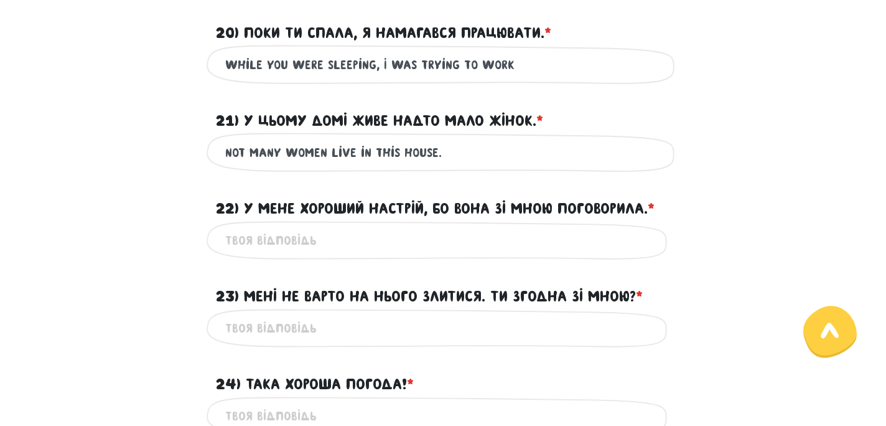
type input "Not many women live in this house."
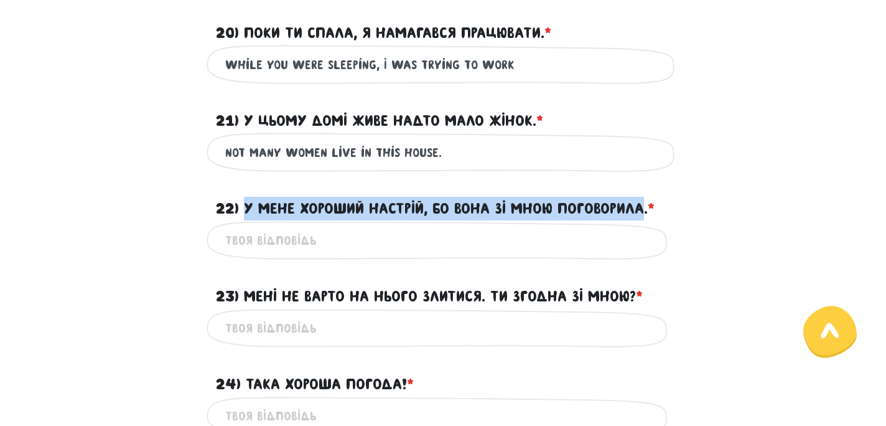
drag, startPoint x: 248, startPoint y: 207, endPoint x: 648, endPoint y: 205, distance: 400.7
click at [648, 205] on label "22) У мене хороший настрій, бо вона зі мною поговорила. * ?" at bounding box center [435, 209] width 439 height 24
copy label "У мене хороший настрій, бо вона зі мною поговорила"
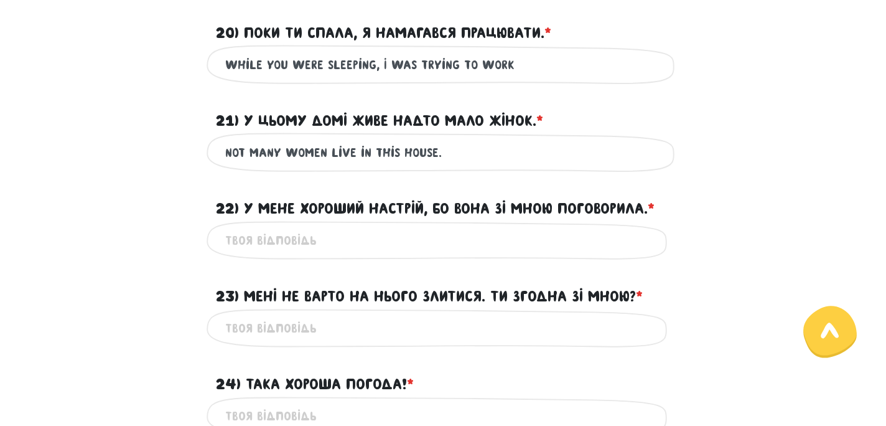
click at [319, 257] on div "Це обов'язкове поле" at bounding box center [443, 240] width 473 height 39
click at [314, 245] on input "22) У мене хороший настрій, бо вона зі мною поговорила. * ?" at bounding box center [443, 240] width 436 height 28
paste input "I am in a good mood because she talked to me"
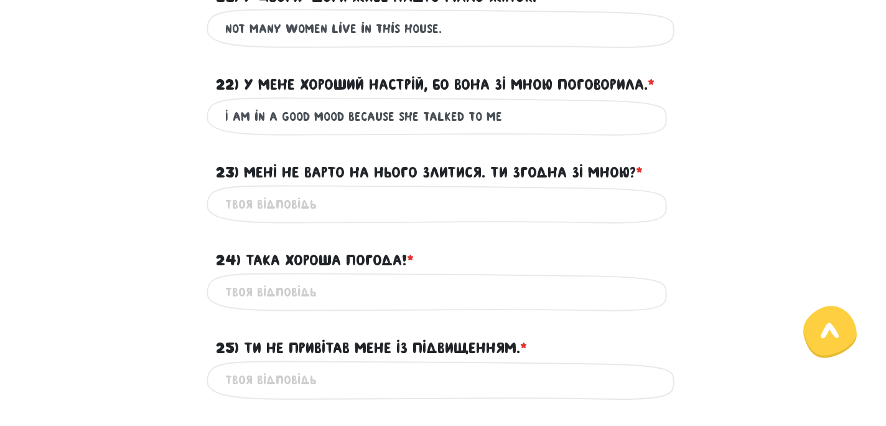
scroll to position [1898, 0]
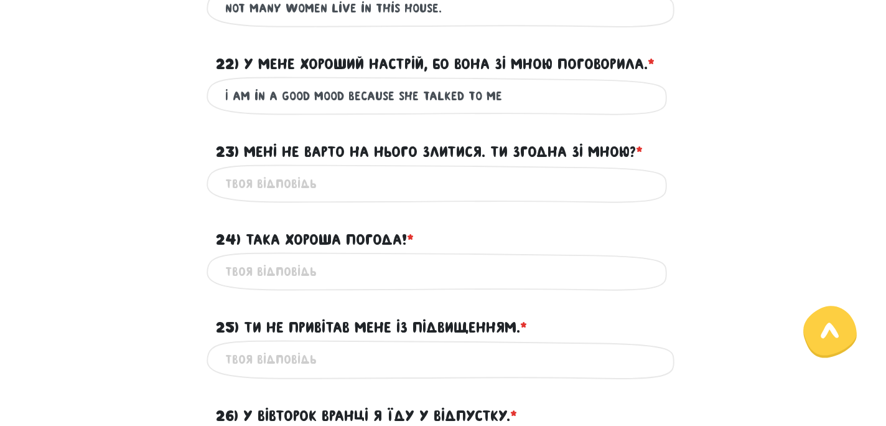
type input "I am in a good mood because she talked to me"
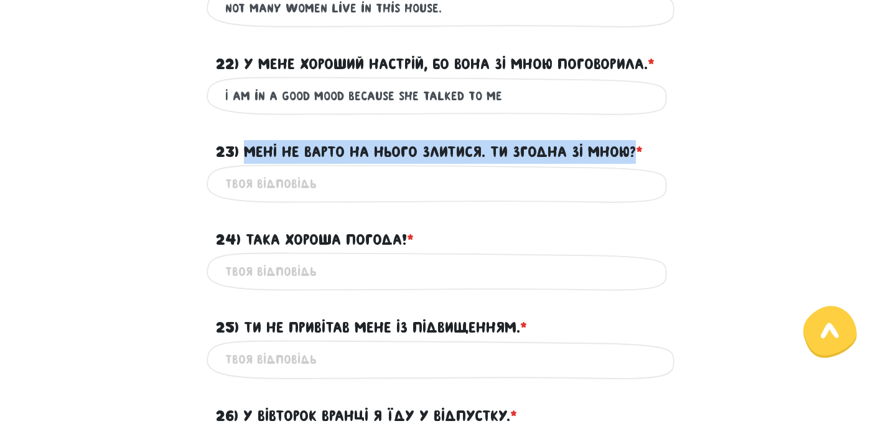
drag, startPoint x: 246, startPoint y: 151, endPoint x: 636, endPoint y: 149, distance: 389.5
click at [636, 149] on label "23) Мені не варто на нього злитися. Ти згодна зі мною? * ?" at bounding box center [429, 152] width 427 height 24
copy label "Мені не варто на нього злитися. Ти згодна зі мною?"
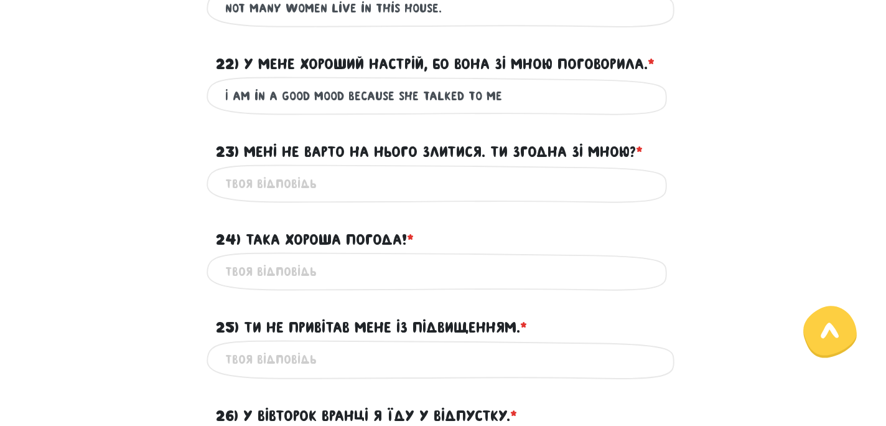
click at [253, 179] on input "23) Мені не варто на нього злитися. Ти згодна зі мною? * ?" at bounding box center [443, 184] width 436 height 28
type input "-"
click at [270, 277] on input "24) Така хороша погода! * ?" at bounding box center [443, 272] width 436 height 28
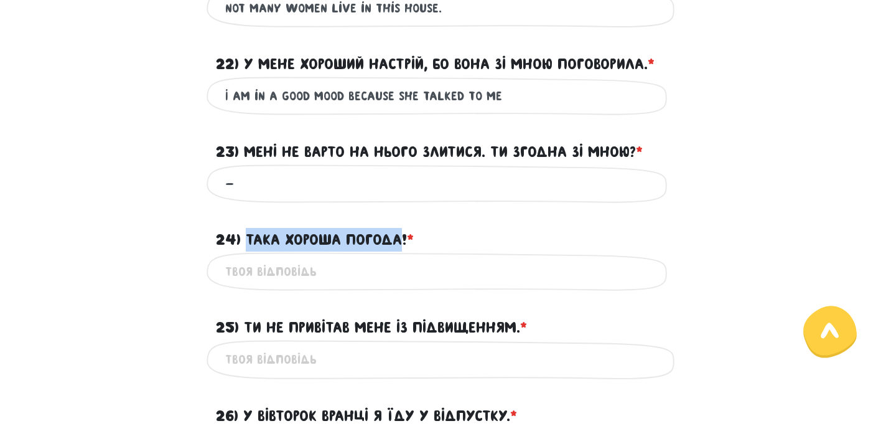
drag, startPoint x: 405, startPoint y: 238, endPoint x: 246, endPoint y: 236, distance: 158.7
click at [246, 236] on label "24) Така хороша погода! * ?" at bounding box center [315, 240] width 198 height 24
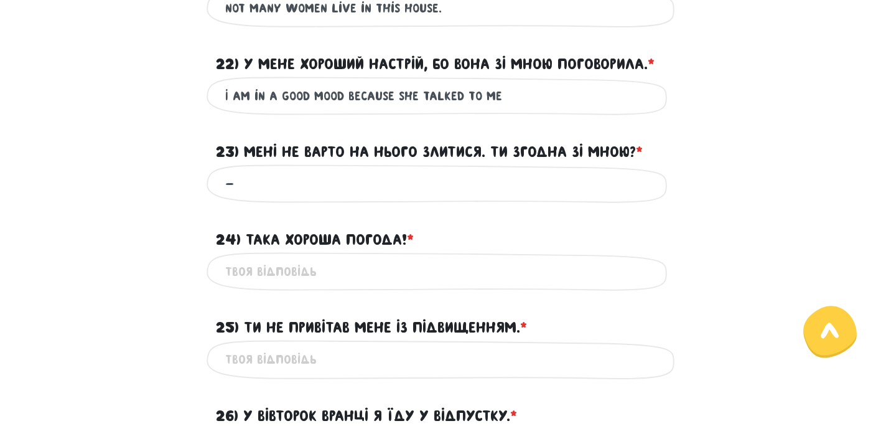
click at [301, 278] on input "24) Така хороша погода! * ?" at bounding box center [443, 272] width 436 height 28
paste input "Such good weather"
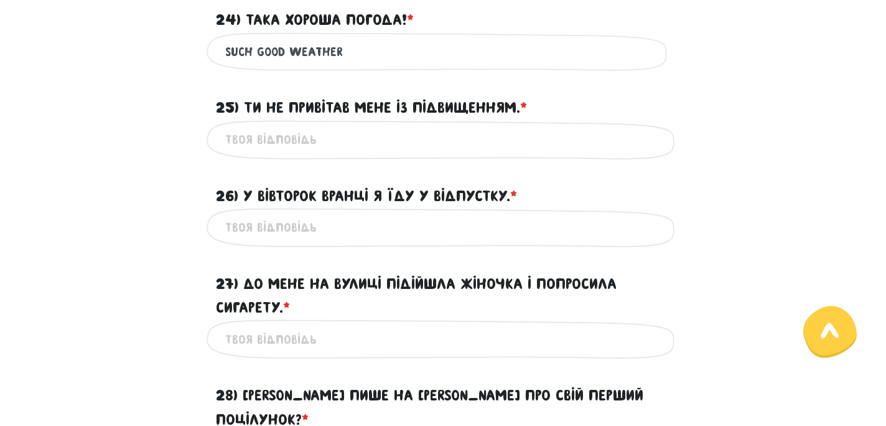
scroll to position [2117, 0]
type input "Such good weather"
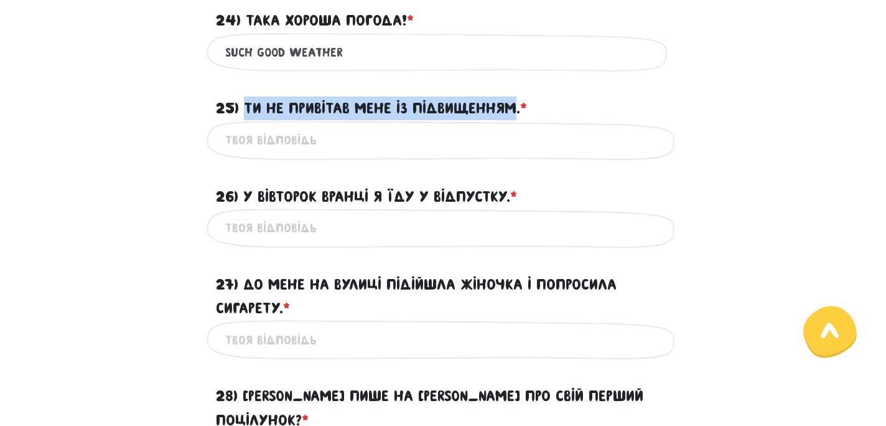
drag, startPoint x: 517, startPoint y: 108, endPoint x: 246, endPoint y: 106, distance: 271.3
click at [246, 106] on label "25) Ти не привітав мене із підвищенням. * ?" at bounding box center [371, 108] width 311 height 24
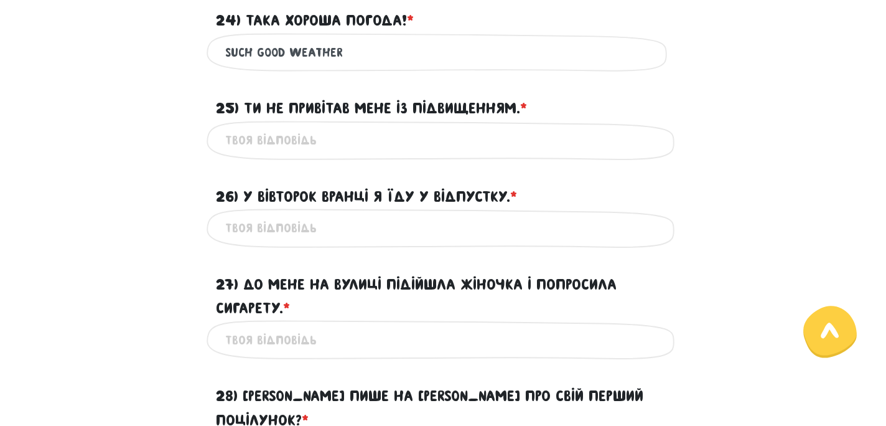
click at [280, 146] on input "25) Ти не привітав мене із підвищенням. * ?" at bounding box center [443, 140] width 436 height 28
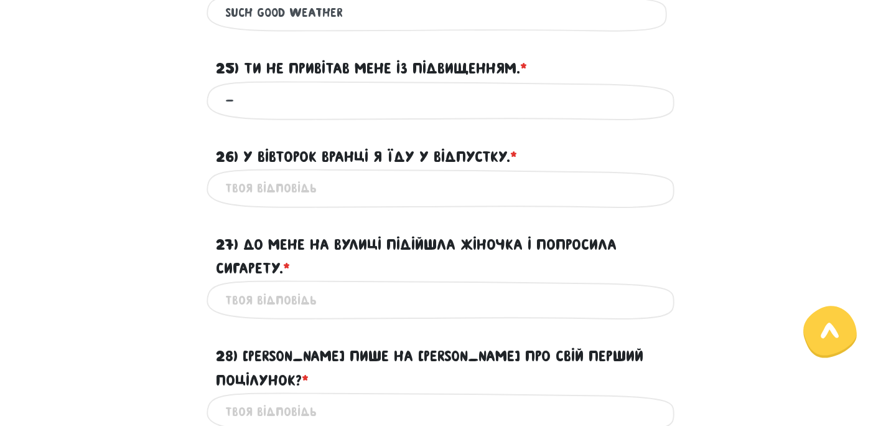
scroll to position [2162, 0]
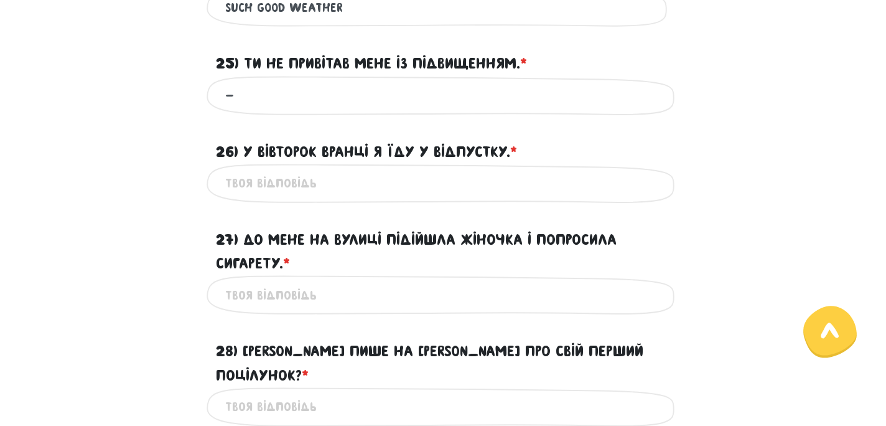
type input "-"
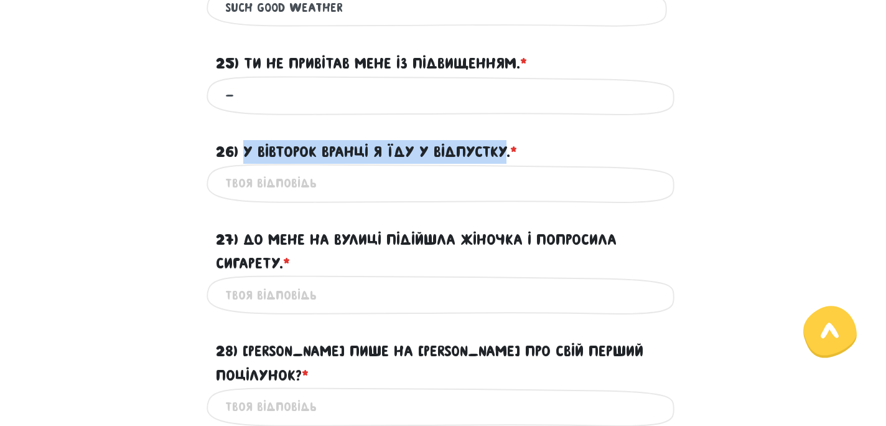
drag, startPoint x: 249, startPoint y: 151, endPoint x: 508, endPoint y: 154, distance: 258.9
click at [508, 154] on label "26) У вівторок вранці я їду у відпустку. * ?" at bounding box center [366, 152] width 301 height 24
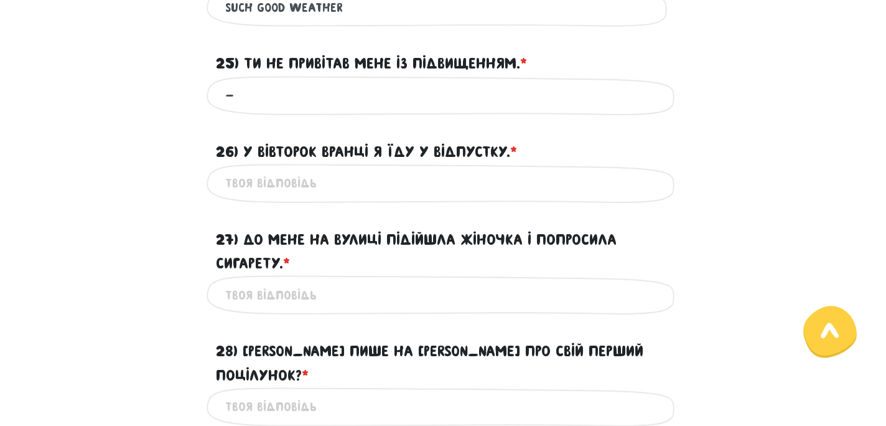
click at [320, 189] on input "26) У вівторок вранці я їду у відпустку. * ?" at bounding box center [443, 183] width 436 height 28
paste input "[DATE] morning I am going on vacation."
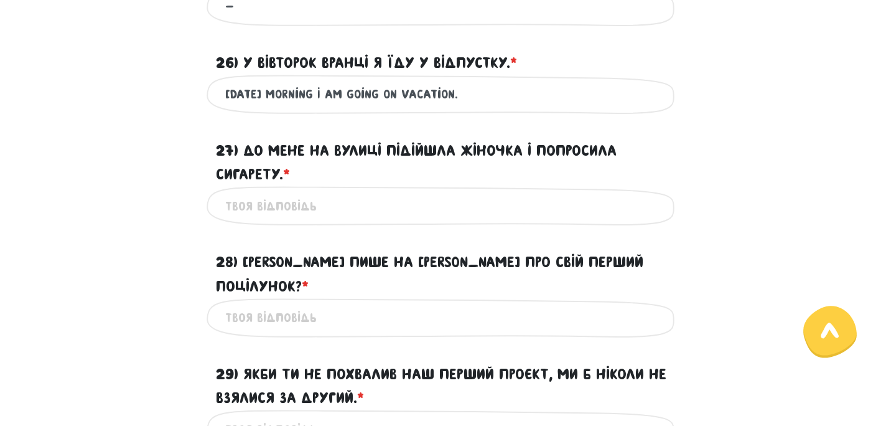
scroll to position [2253, 0]
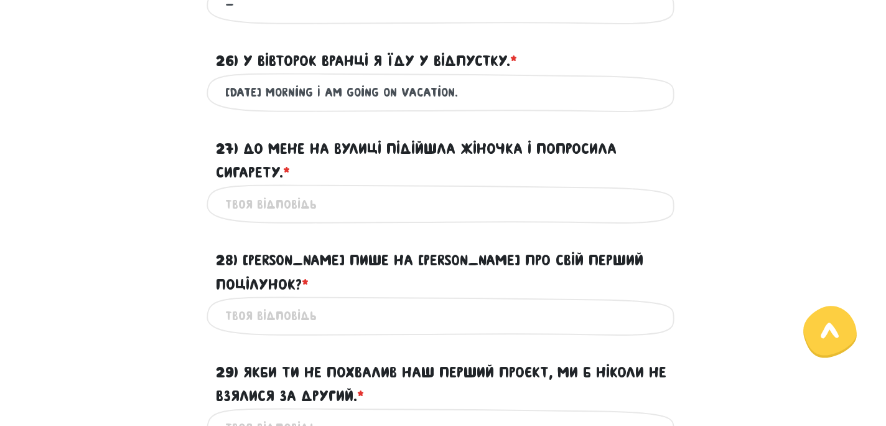
type input "[DATE] morning I am going on vacation."
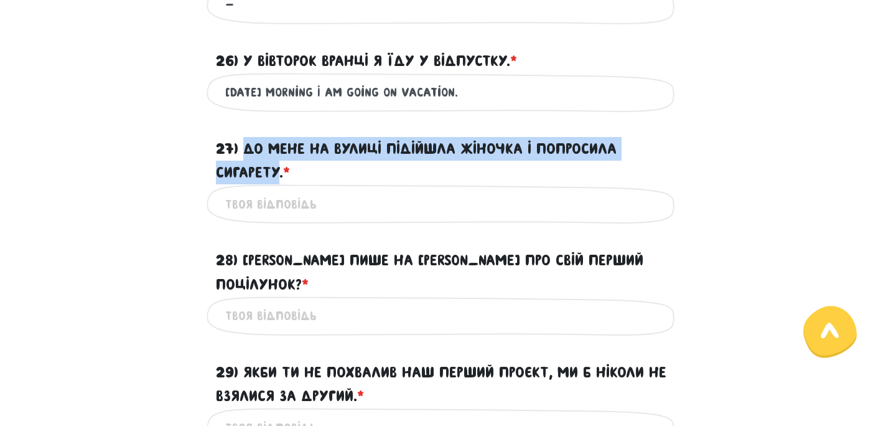
drag, startPoint x: 247, startPoint y: 147, endPoint x: 281, endPoint y: 167, distance: 39.4
click at [281, 167] on label "27) До мене на вулиці підійшла жіночка і попросила сигарету. * ?" at bounding box center [443, 161] width 454 height 48
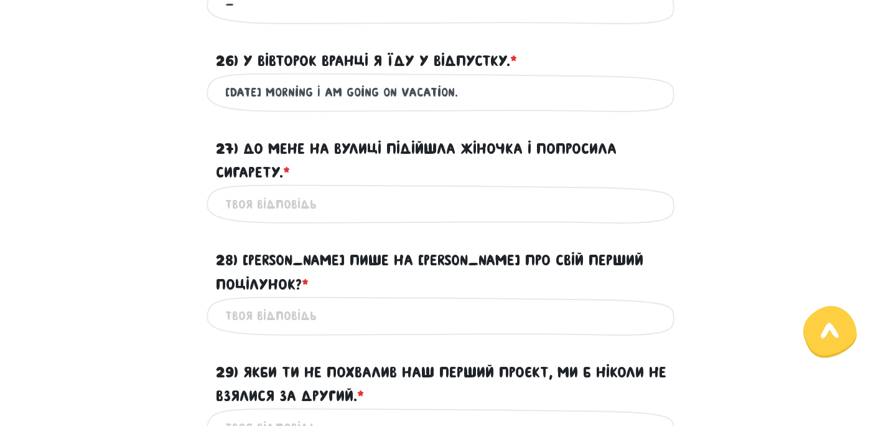
click at [340, 219] on div "Це обов'язкове поле" at bounding box center [443, 203] width 473 height 39
click at [308, 207] on input "27) До мене на вулиці підійшла жіночка і попросила сигарету. * ?" at bounding box center [443, 204] width 436 height 28
paste input "A woman came up to me in the street and asked for a cigarette"
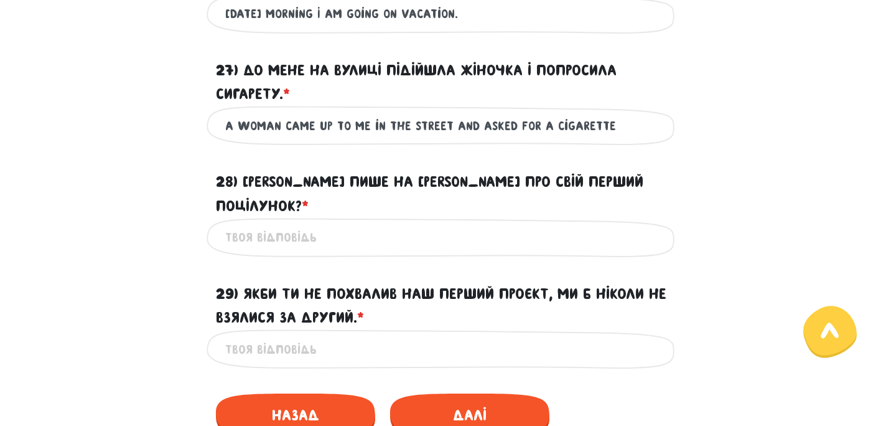
scroll to position [2333, 0]
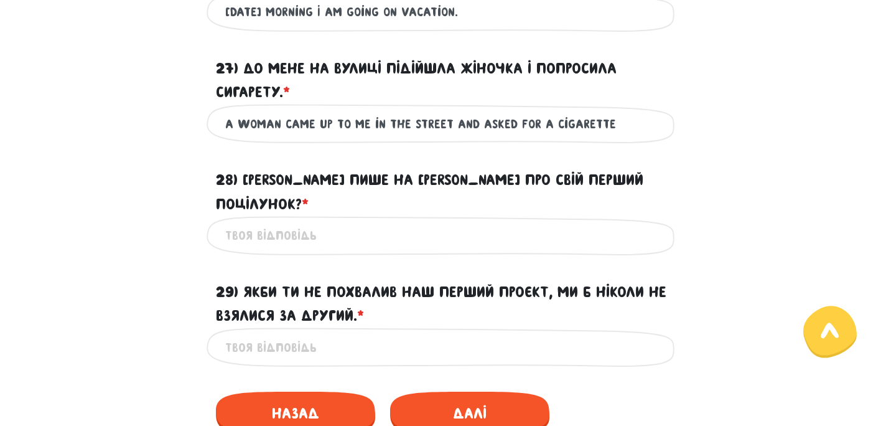
type input "A woman came up to me in the street and asked for a cigarette"
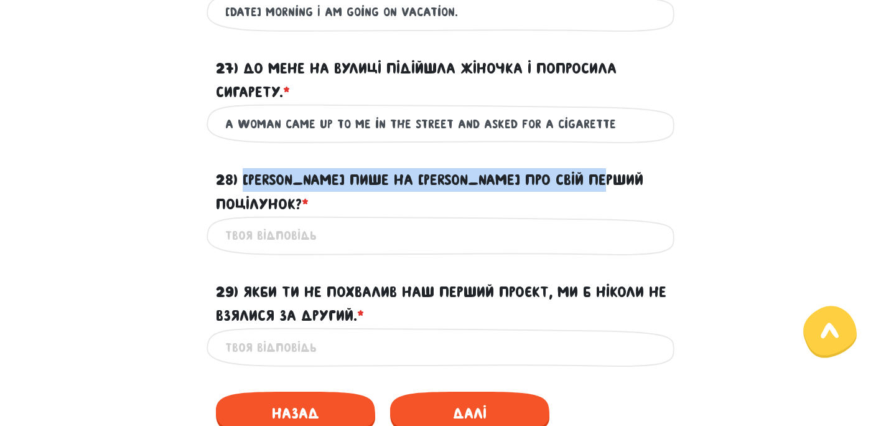
drag, startPoint x: 245, startPoint y: 179, endPoint x: 628, endPoint y: 187, distance: 383.4
click at [628, 187] on label "28) [PERSON_NAME] пише на [PERSON_NAME] про свій перший поцілунок? * ?" at bounding box center [443, 192] width 454 height 48
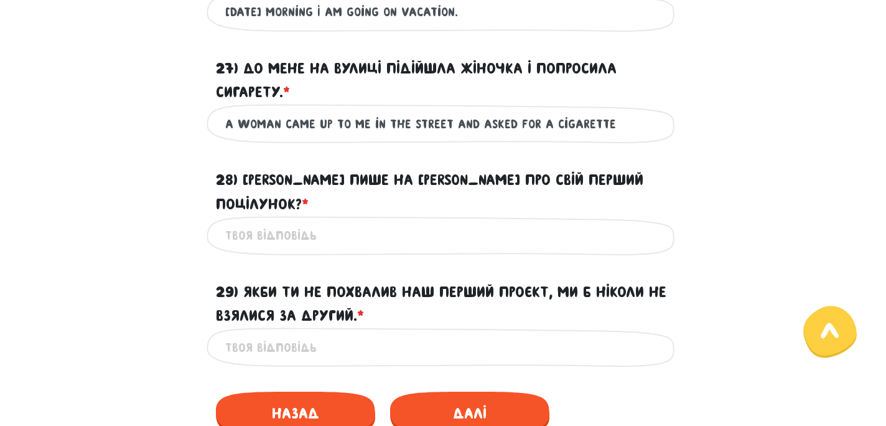
click at [270, 222] on input "28) [PERSON_NAME] пише на [PERSON_NAME] про свій перший поцілунок? * ?" at bounding box center [443, 236] width 436 height 28
paste input "Who writes on Facebook about their first kiss?"
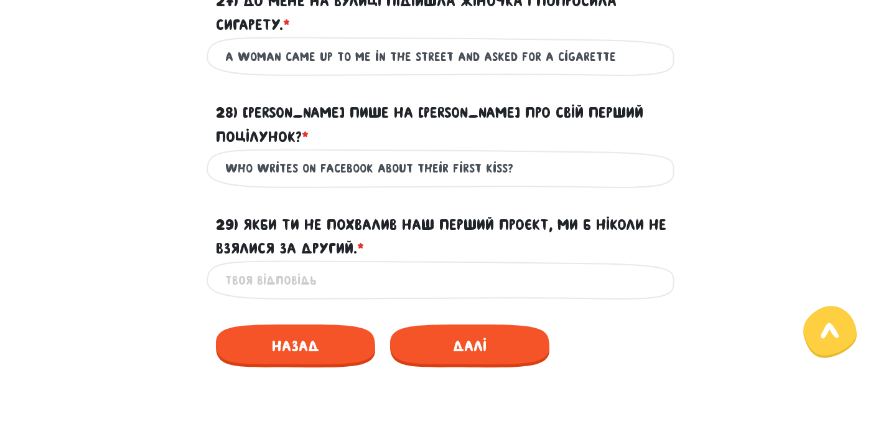
scroll to position [2414, 0]
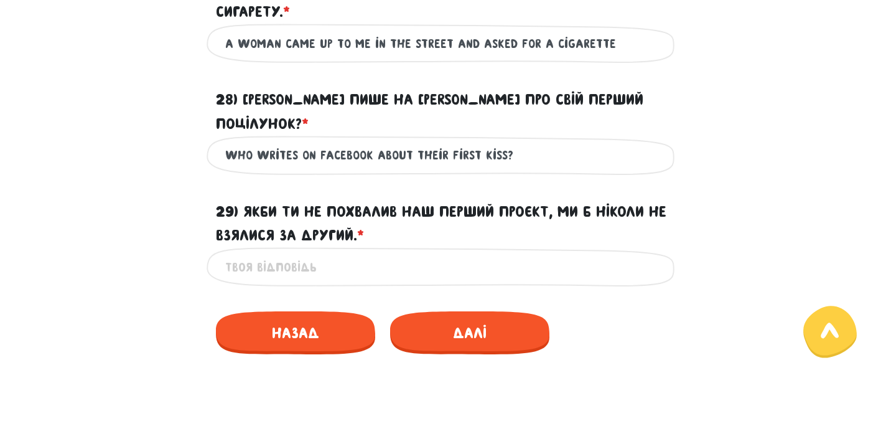
type input "Who writes on Facebook about their first kiss?"
click at [325, 253] on input "29) Якби ти не похвалив наш перший проєкт, ми б ніколи не взялися за другий. * ?" at bounding box center [443, 267] width 436 height 28
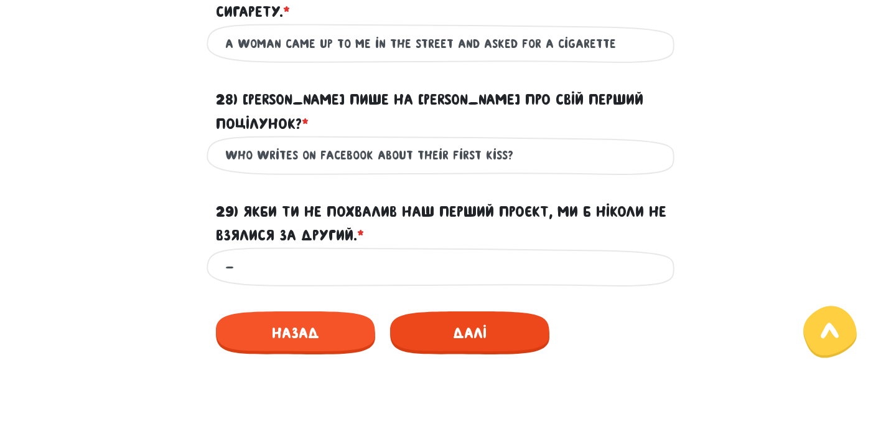
type input "-"
click at [475, 311] on span "Далі" at bounding box center [469, 332] width 159 height 43
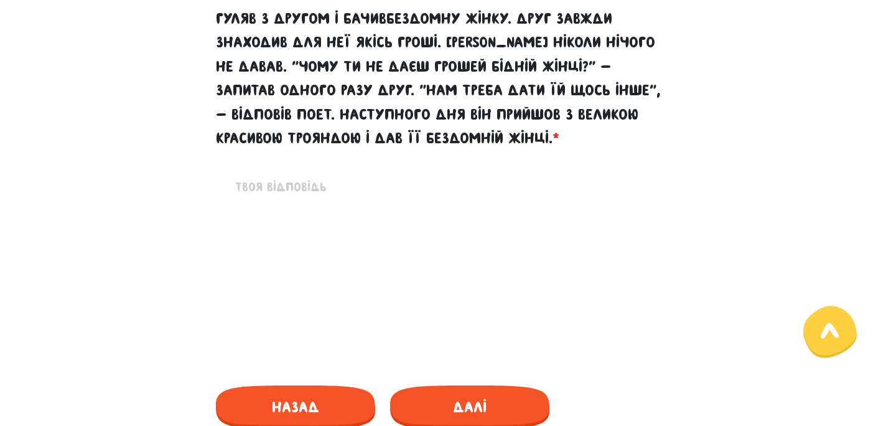
scroll to position [633, 0]
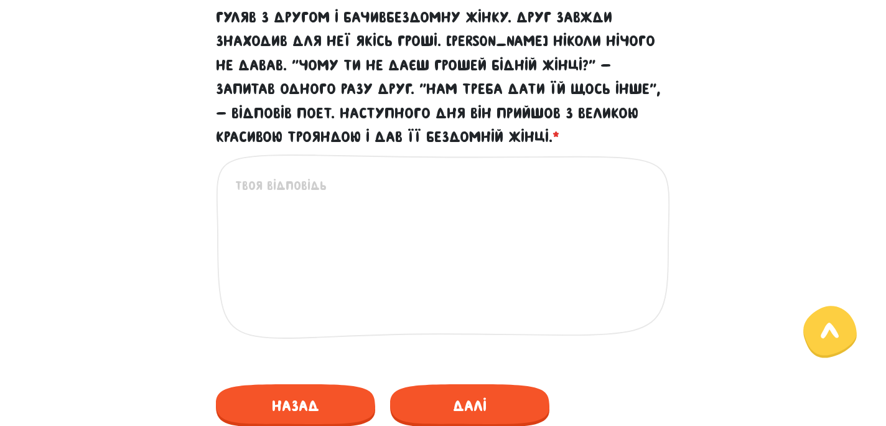
click at [297, 215] on textarea "30) Якийсь час Рільке жив у [GEOGRAPHIC_DATA]. Він часто гуляв з другом і бачив…" at bounding box center [443, 252] width 417 height 153
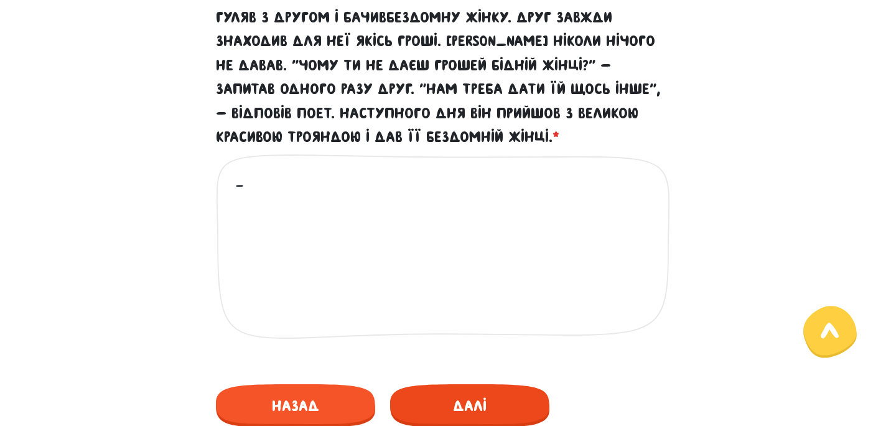
type textarea "-"
click at [464, 399] on span "Далі" at bounding box center [469, 405] width 159 height 43
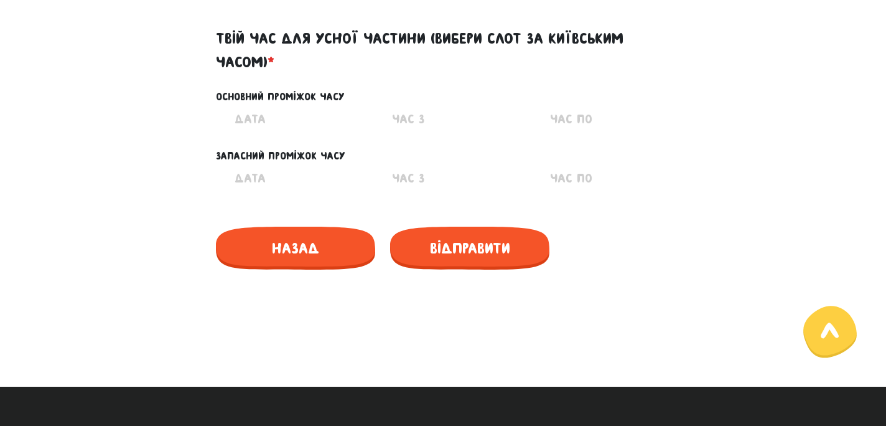
scroll to position [583, 0]
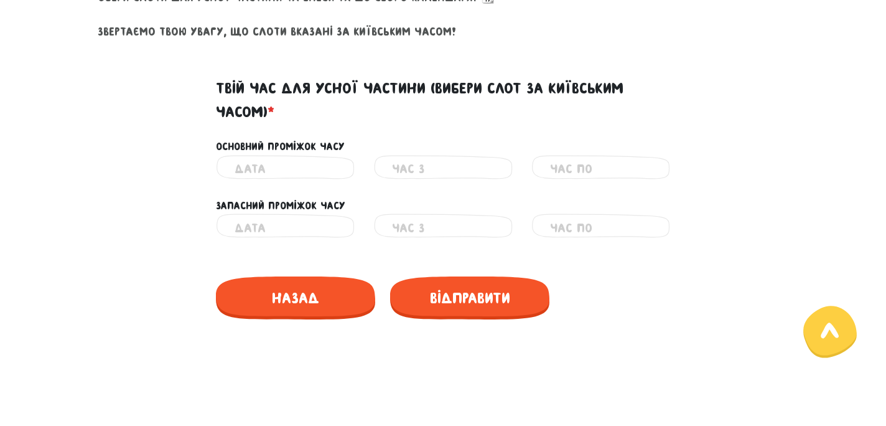
click at [311, 169] on input "text" at bounding box center [285, 169] width 101 height 28
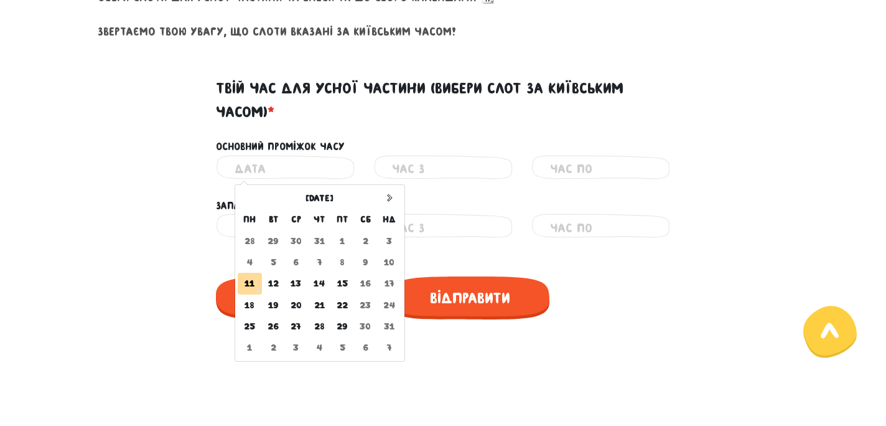
click at [697, 92] on div "Твій час для усної частини (вибери слот за київським часом) *" at bounding box center [442, 93] width 709 height 63
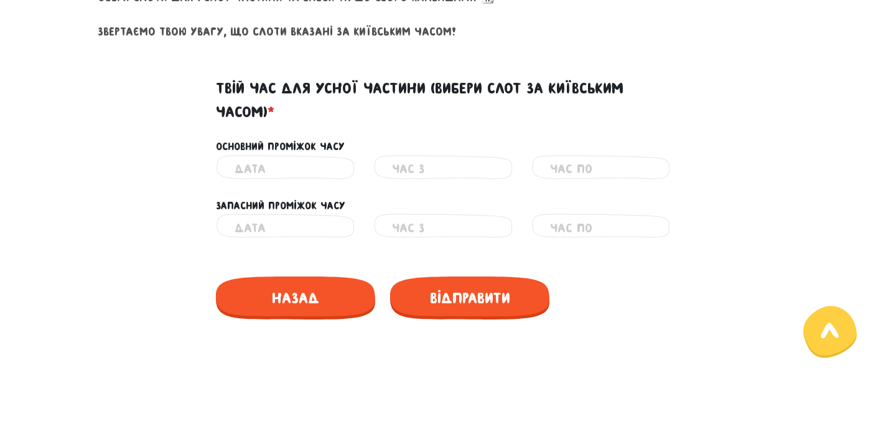
click at [286, 175] on input "text" at bounding box center [285, 169] width 101 height 28
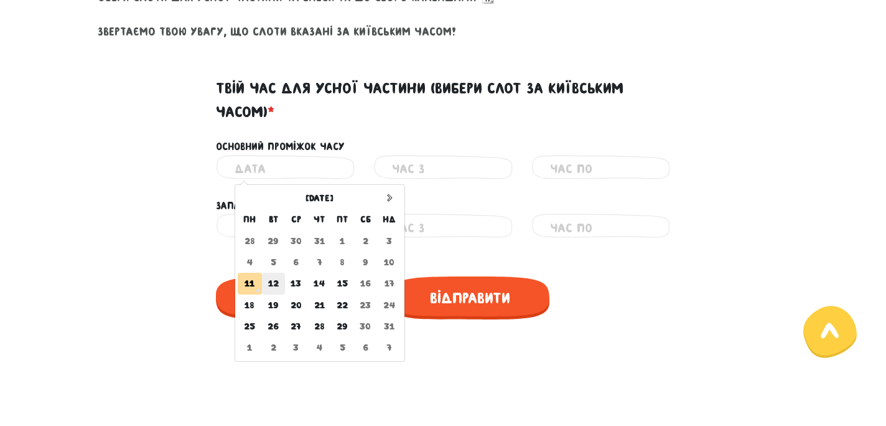
click at [276, 282] on td "12" at bounding box center [273, 283] width 23 height 21
type input "[DATE]"
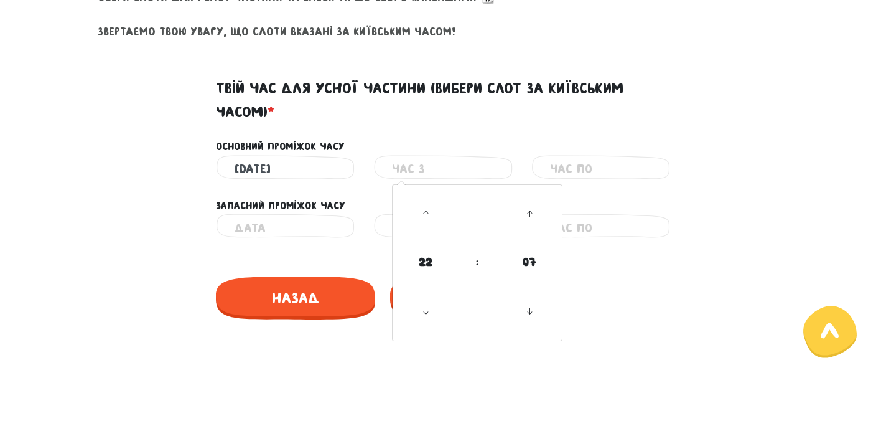
click at [440, 167] on input "text" at bounding box center [442, 169] width 101 height 28
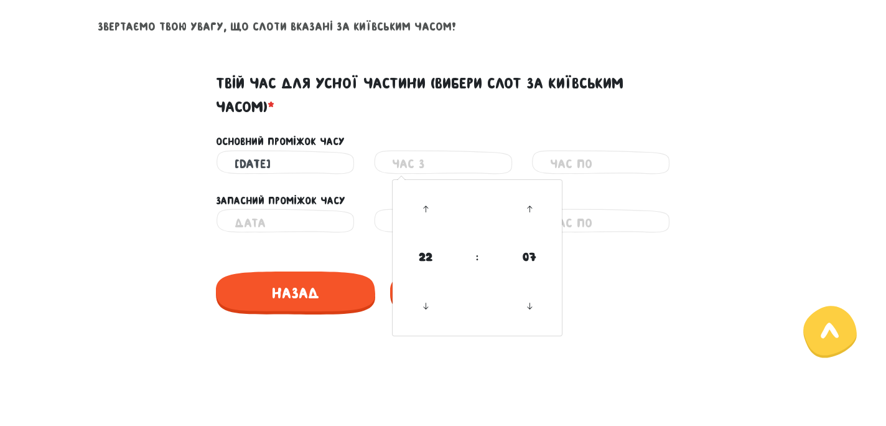
scroll to position [592, 0]
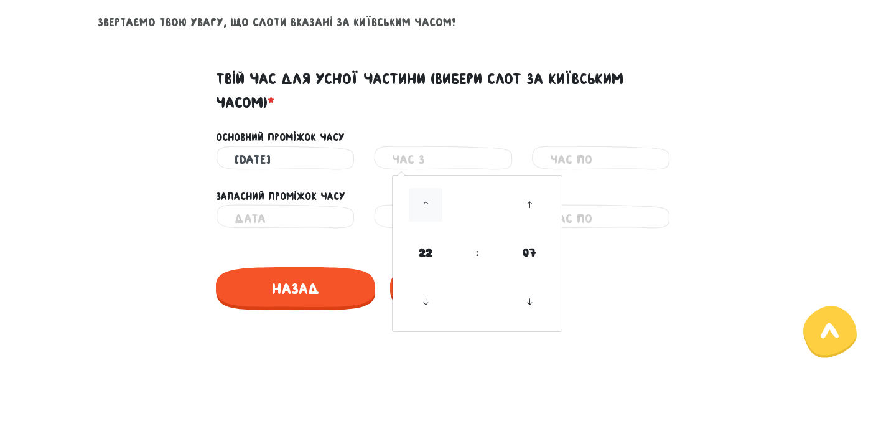
click at [425, 198] on icon at bounding box center [426, 205] width 34 height 34
click at [424, 302] on icon at bounding box center [426, 302] width 34 height 34
click at [425, 253] on span "22" at bounding box center [426, 253] width 34 height 34
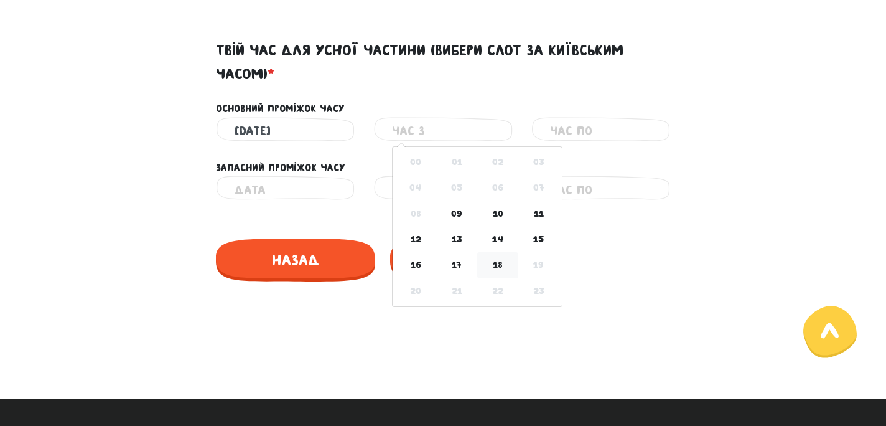
scroll to position [620, 0]
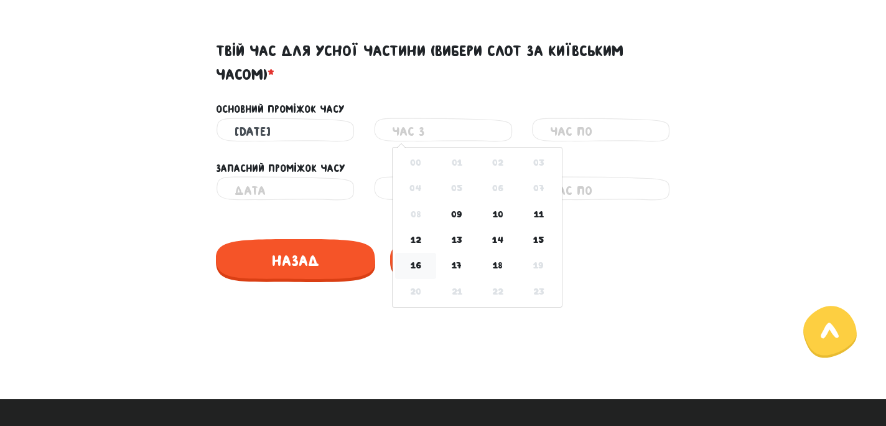
click at [418, 269] on td "16" at bounding box center [415, 266] width 41 height 26
type input "16:05"
click at [595, 133] on input "text" at bounding box center [600, 132] width 101 height 28
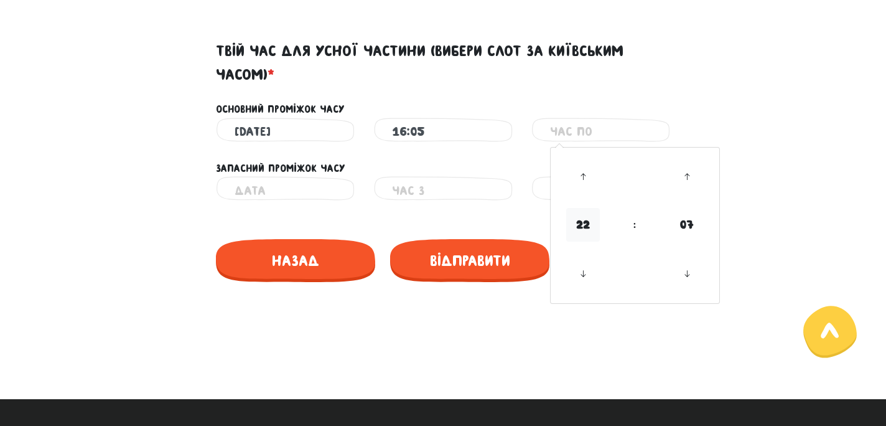
click at [577, 233] on span "22" at bounding box center [583, 225] width 34 height 34
click at [660, 260] on td "18" at bounding box center [655, 266] width 41 height 26
type input "18:05"
click at [711, 106] on div "Основний проміжок часу" at bounding box center [442, 101] width 709 height 31
click at [301, 191] on input "text" at bounding box center [285, 190] width 101 height 28
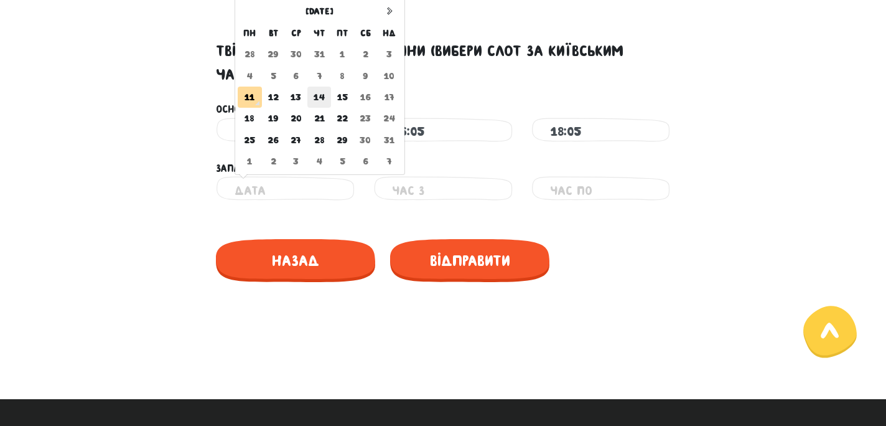
click at [324, 99] on td "14" at bounding box center [319, 96] width 24 height 21
type input "[DATE]"
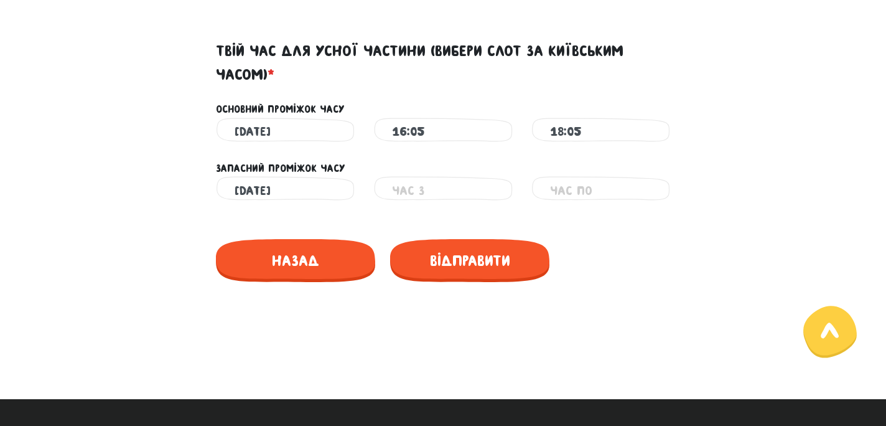
click at [404, 189] on input "text" at bounding box center [442, 190] width 101 height 28
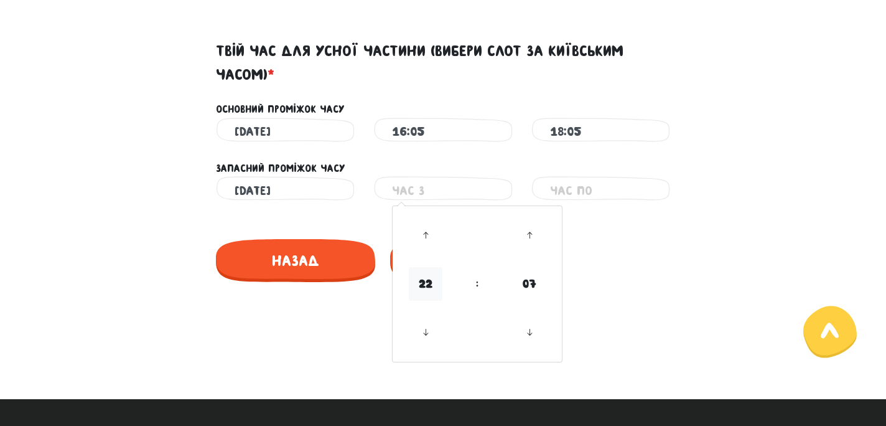
click at [428, 281] on span "22" at bounding box center [426, 284] width 34 height 34
click at [498, 300] on td "14" at bounding box center [497, 299] width 41 height 26
type input "14:05"
click at [599, 191] on input "text" at bounding box center [600, 190] width 101 height 28
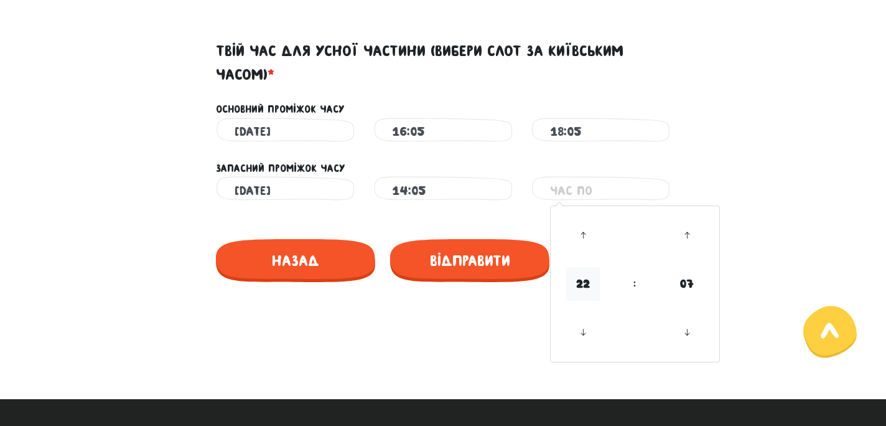
click at [580, 286] on span "22" at bounding box center [583, 284] width 34 height 34
click at [578, 329] on td "16" at bounding box center [573, 324] width 41 height 26
type input "16:05"
click at [712, 147] on div "Запасний проміжок часу" at bounding box center [442, 161] width 709 height 31
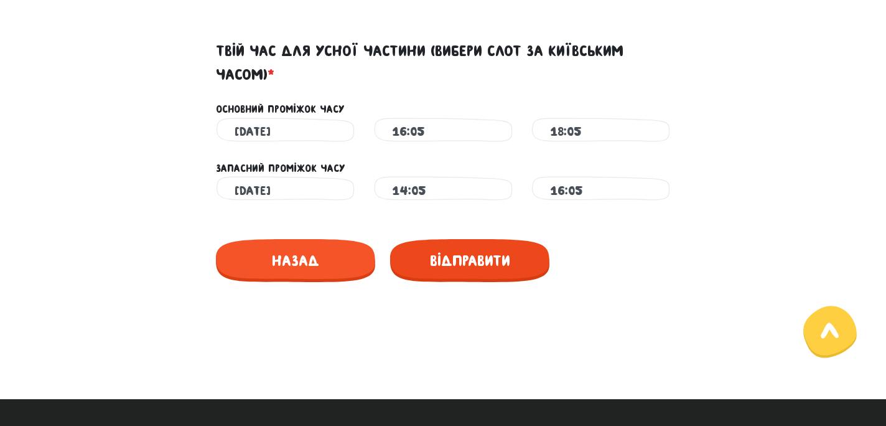
click at [485, 260] on span "Відправити" at bounding box center [469, 260] width 159 height 43
